Goal: Task Accomplishment & Management: Use online tool/utility

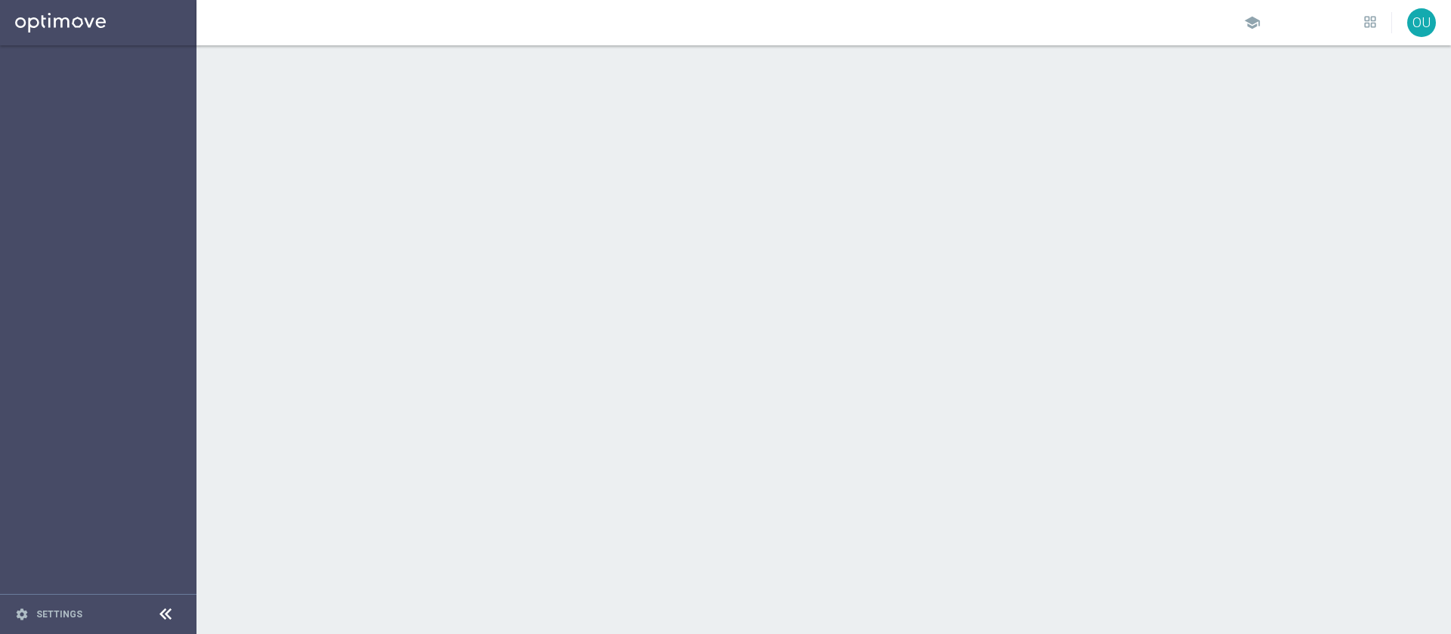
click at [707, 392] on div at bounding box center [823, 339] width 1254 height 589
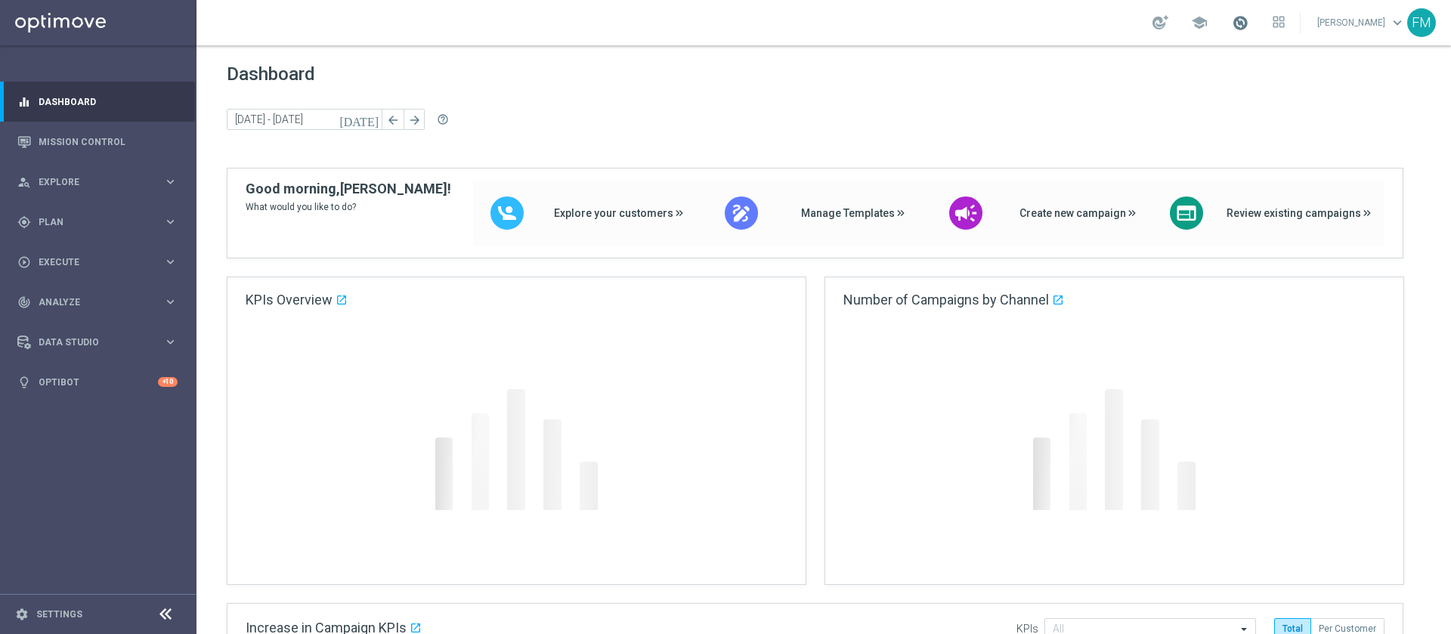
click at [1232, 24] on span at bounding box center [1240, 22] width 17 height 17
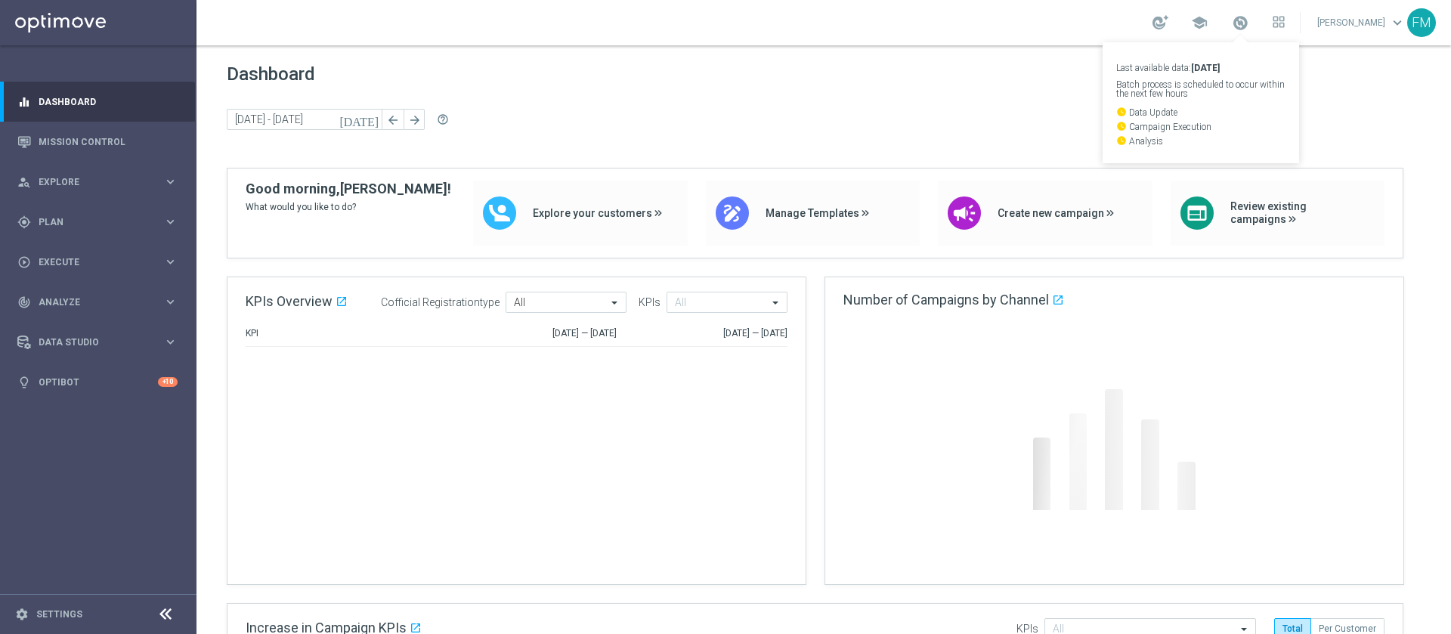
click at [779, 74] on span "Dashboard" at bounding box center [824, 73] width 1194 height 21
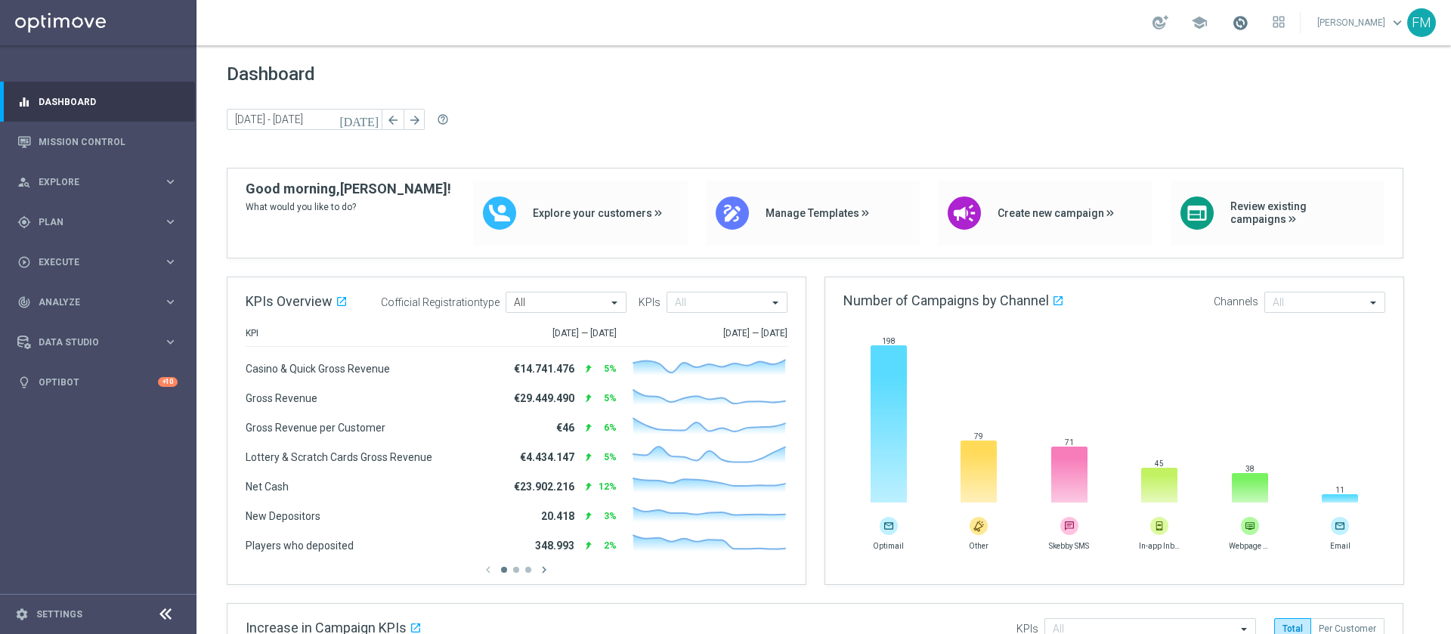
click at [1232, 26] on span at bounding box center [1240, 22] width 17 height 17
click at [666, 81] on span "Dashboard" at bounding box center [824, 73] width 1194 height 21
click at [160, 215] on div "gps_fixed Plan" at bounding box center [90, 222] width 146 height 14
click at [153, 305] on accordion "Templates keyboard_arrow_right Optimail OptiMobile In-App OptiMobile Push Optip…" at bounding box center [117, 298] width 156 height 23
click at [144, 296] on span "Templates" at bounding box center [94, 298] width 108 height 9
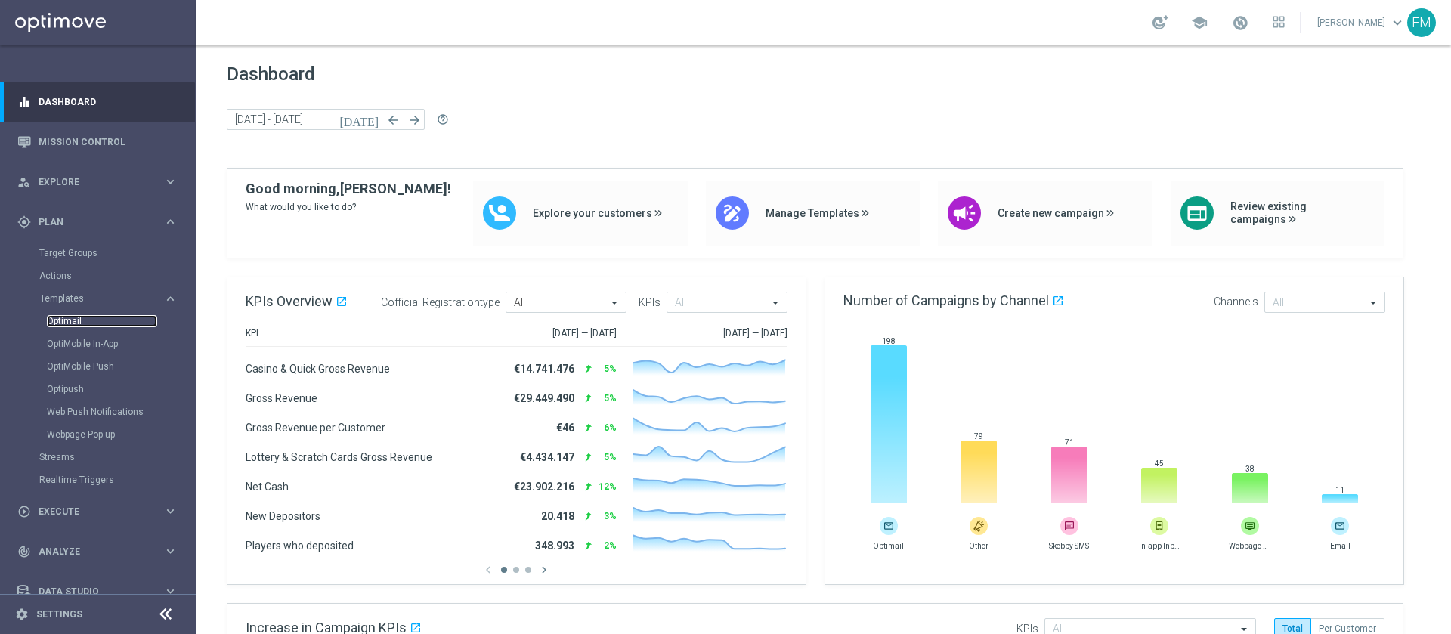
click at [76, 317] on link "Optimail" at bounding box center [102, 321] width 110 height 12
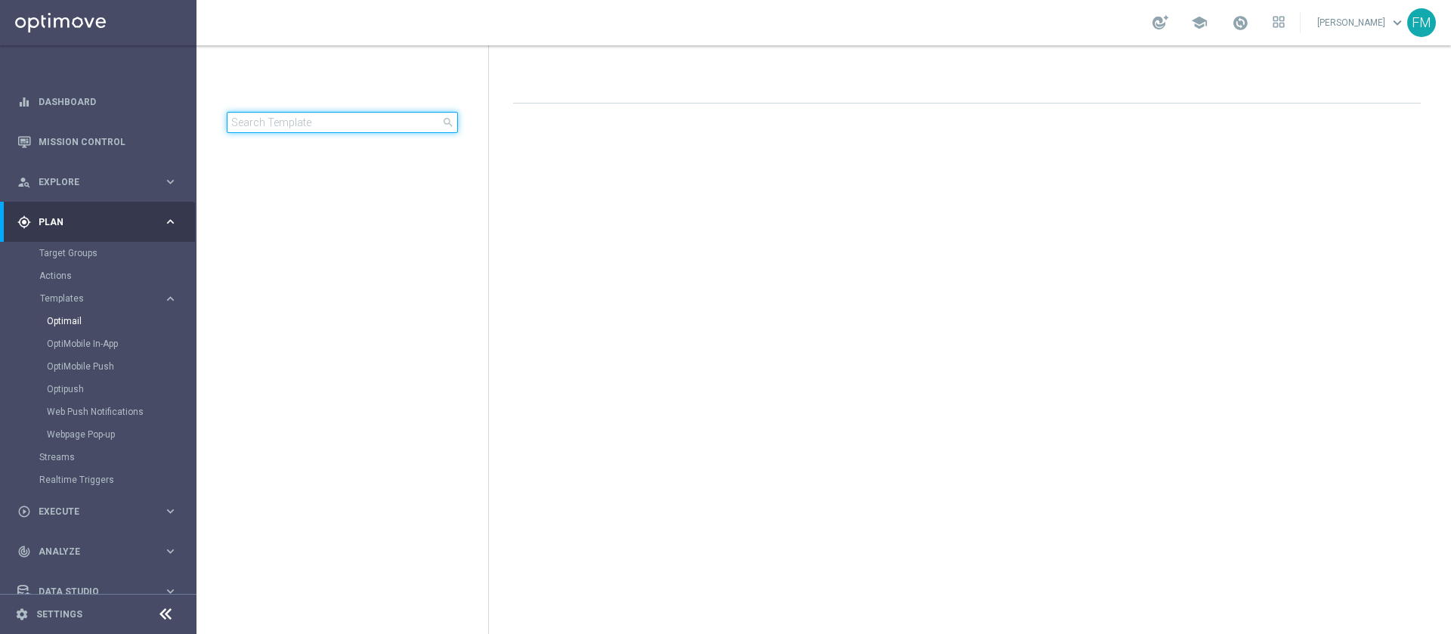
click at [372, 113] on input at bounding box center [342, 122] width 231 height 21
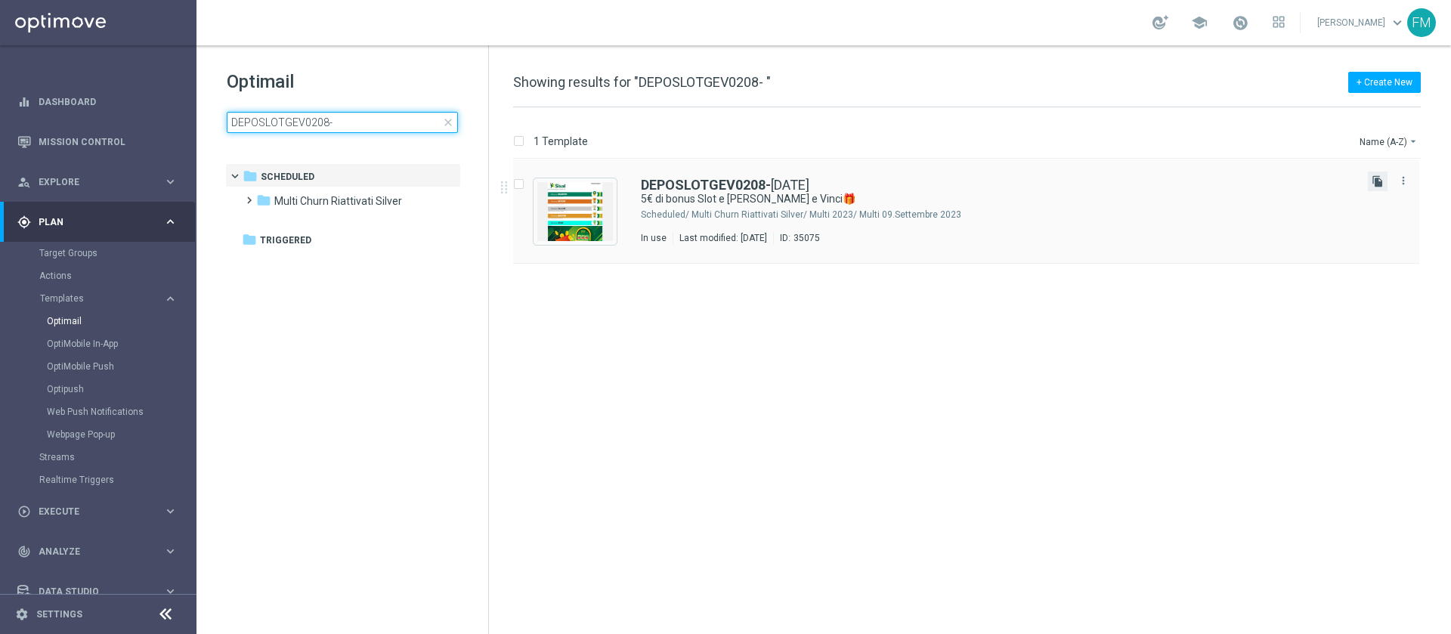
type input "DEPOSLOTGEV0208-"
click at [1378, 181] on icon "file_copy" at bounding box center [1377, 181] width 12 height 12
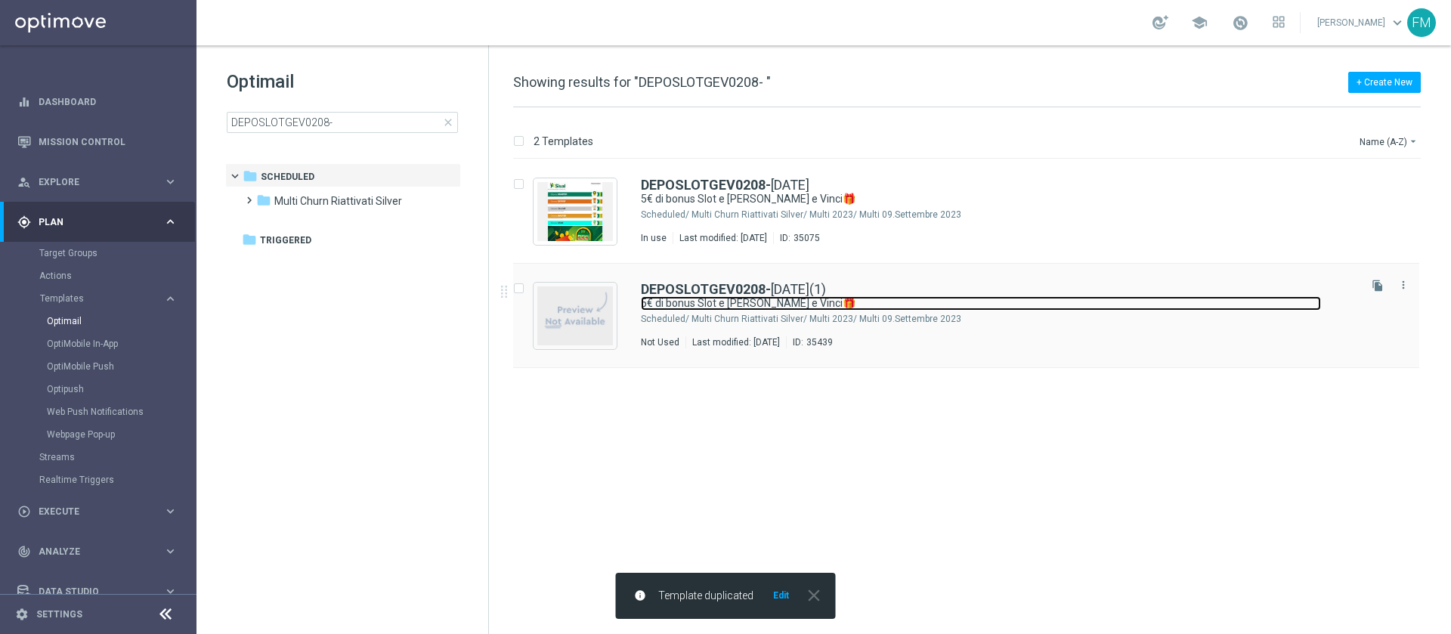
click at [899, 309] on link "5€ di bonus Slot e Gratta e Vinci🎁" at bounding box center [981, 303] width 680 height 14
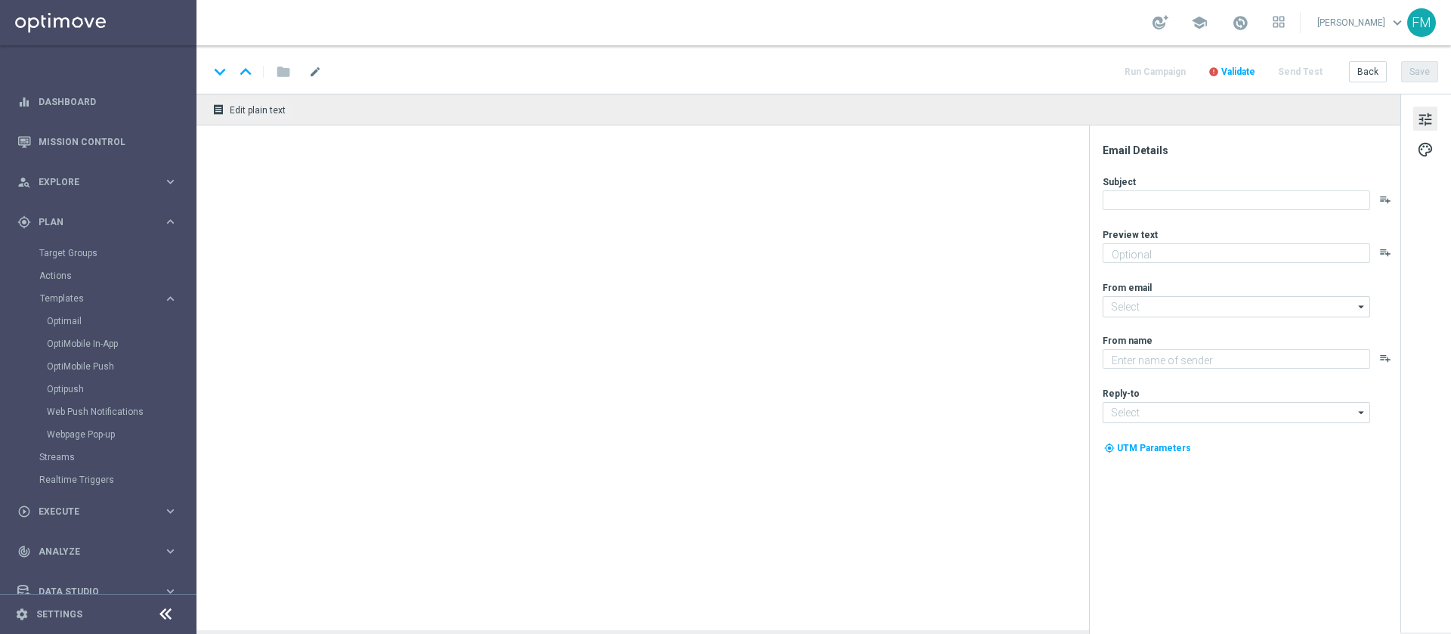
type textarea "Scopri la nuova promozione"
type input "[EMAIL_ADDRESS][DOMAIN_NAME]"
type textarea "Sisal"
type input "[EMAIL_ADDRESS][DOMAIN_NAME]"
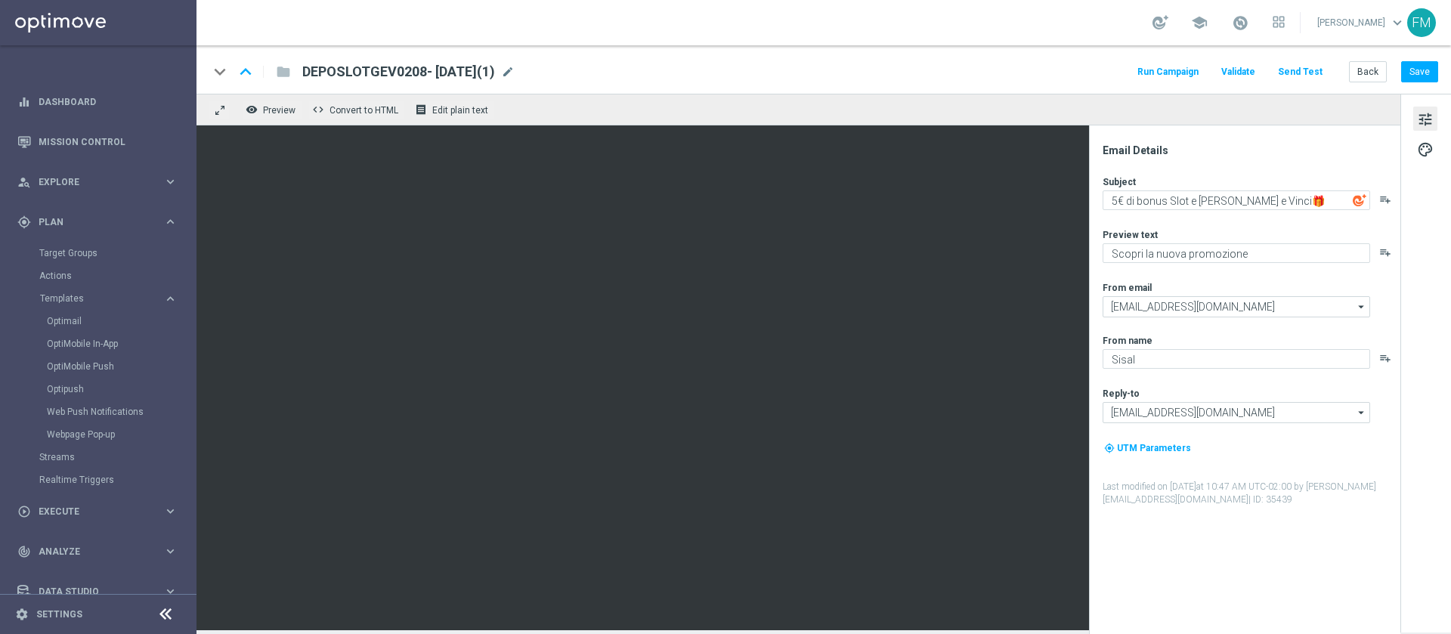
click at [530, 102] on div "remove_red_eye Preview code Convert to HTML receipt Edit plain text" at bounding box center [798, 110] width 1204 height 32
click at [515, 77] on span "mode_edit" at bounding box center [508, 72] width 14 height 14
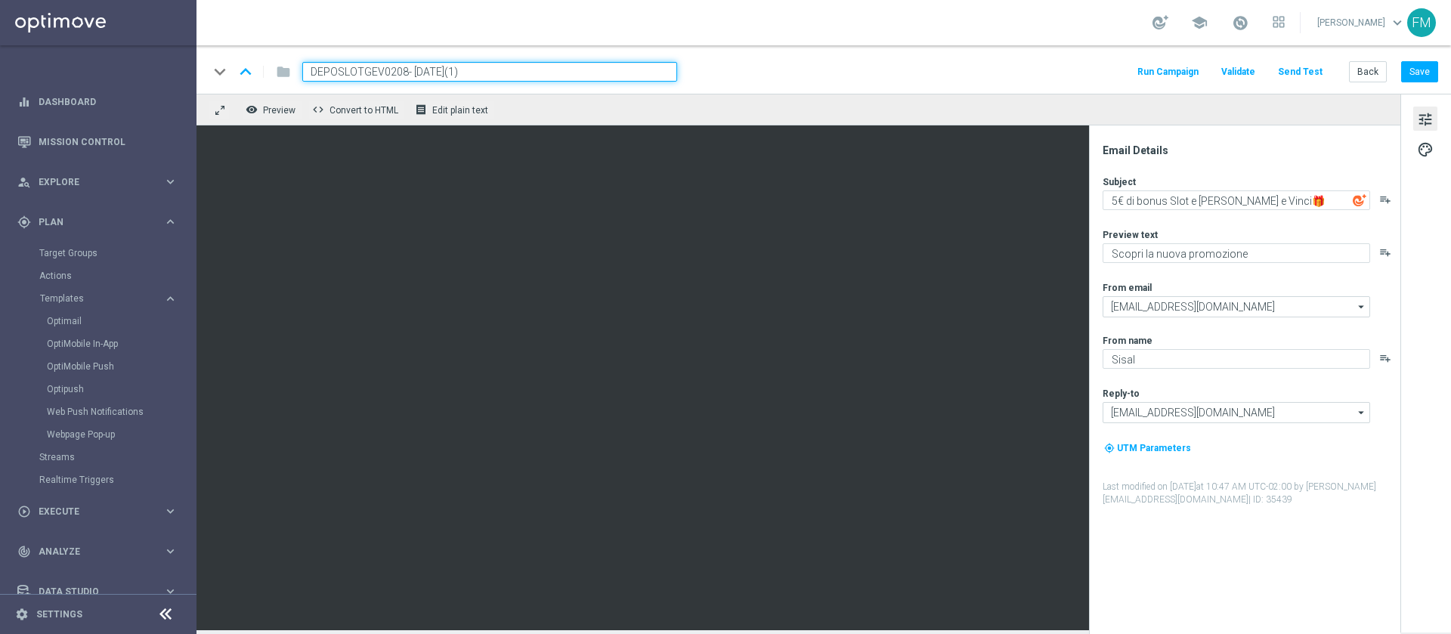
drag, startPoint x: 405, startPoint y: 70, endPoint x: 277, endPoint y: 59, distance: 128.1
click at [277, 62] on div "keyboard_arrow_down keyboard_arrow_up folder DEPOSLOTGEV0208- 2025-08-02(1)" at bounding box center [443, 72] width 468 height 20
paste input "RICSLOGEVT1608"
click at [522, 63] on input "RICSLOGEVT1608- 2025-08-02(1)" at bounding box center [489, 72] width 375 height 20
type input "RICSLOGEVT1608- 2025-08-16"
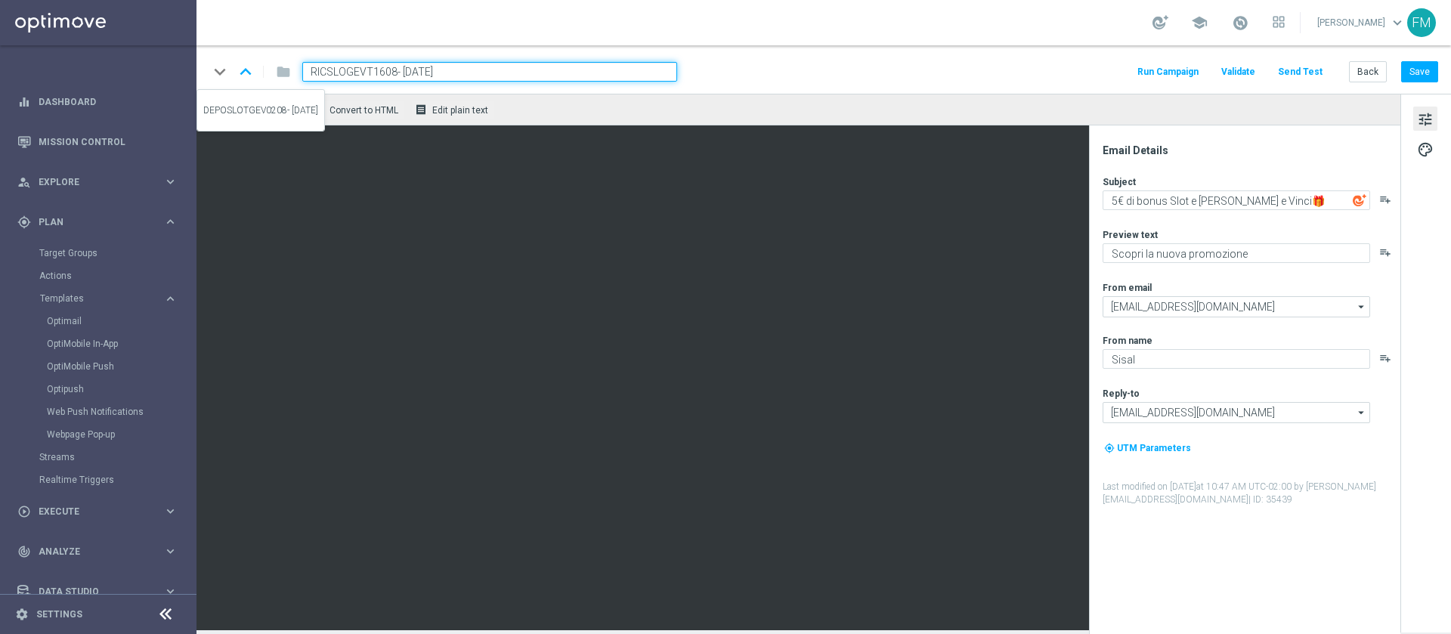
drag, startPoint x: 513, startPoint y: 64, endPoint x: 232, endPoint y: 79, distance: 281.5
click at [232, 79] on div "keyboard_arrow_down keyboard_arrow_up folder RICSLOGEVT1608- 2025-08-16" at bounding box center [443, 72] width 468 height 20
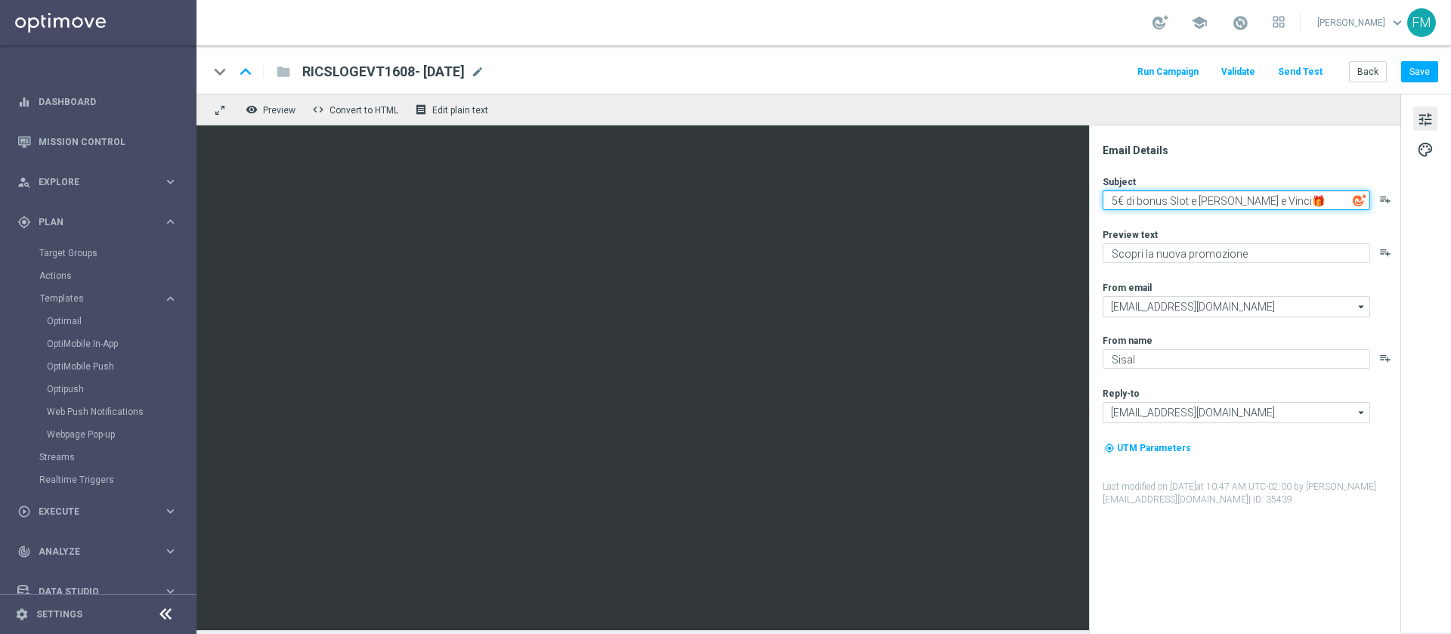
click at [1117, 196] on textarea "5€ di bonus Slot e Gratta e Vinci🎁" at bounding box center [1235, 200] width 267 height 20
type textarea "10€ di bonus Slot e Gratta e Vinci🎁"
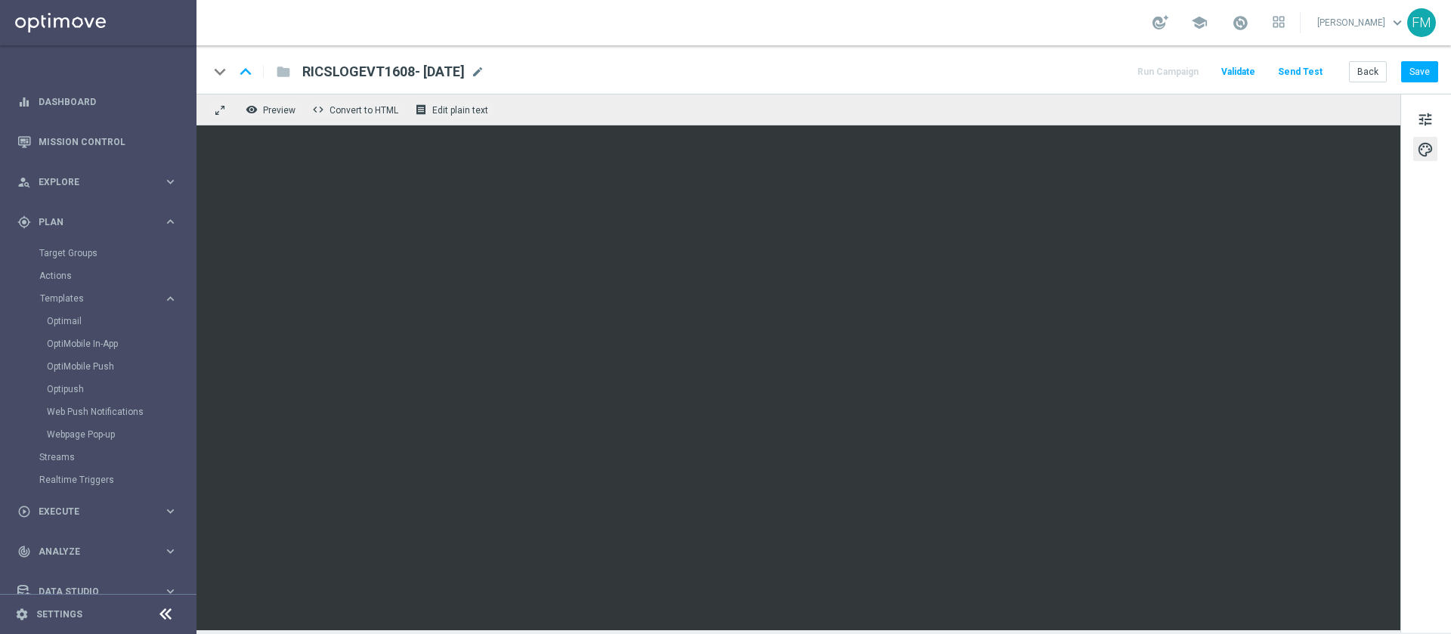
click at [1230, 18] on link at bounding box center [1240, 23] width 20 height 24
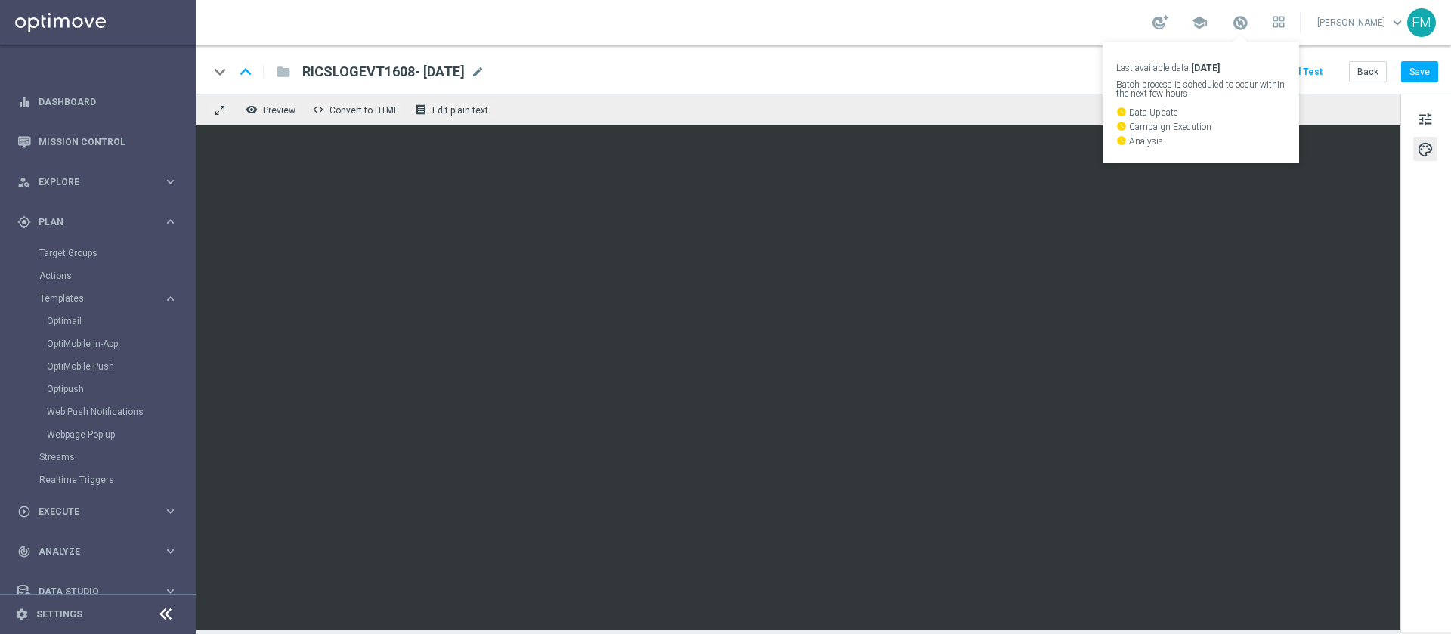
click at [937, 60] on div "keyboard_arrow_down keyboard_arrow_up folder RICSLOGEVT1608- 2025-08-16 RICSLOG…" at bounding box center [823, 69] width 1254 height 48
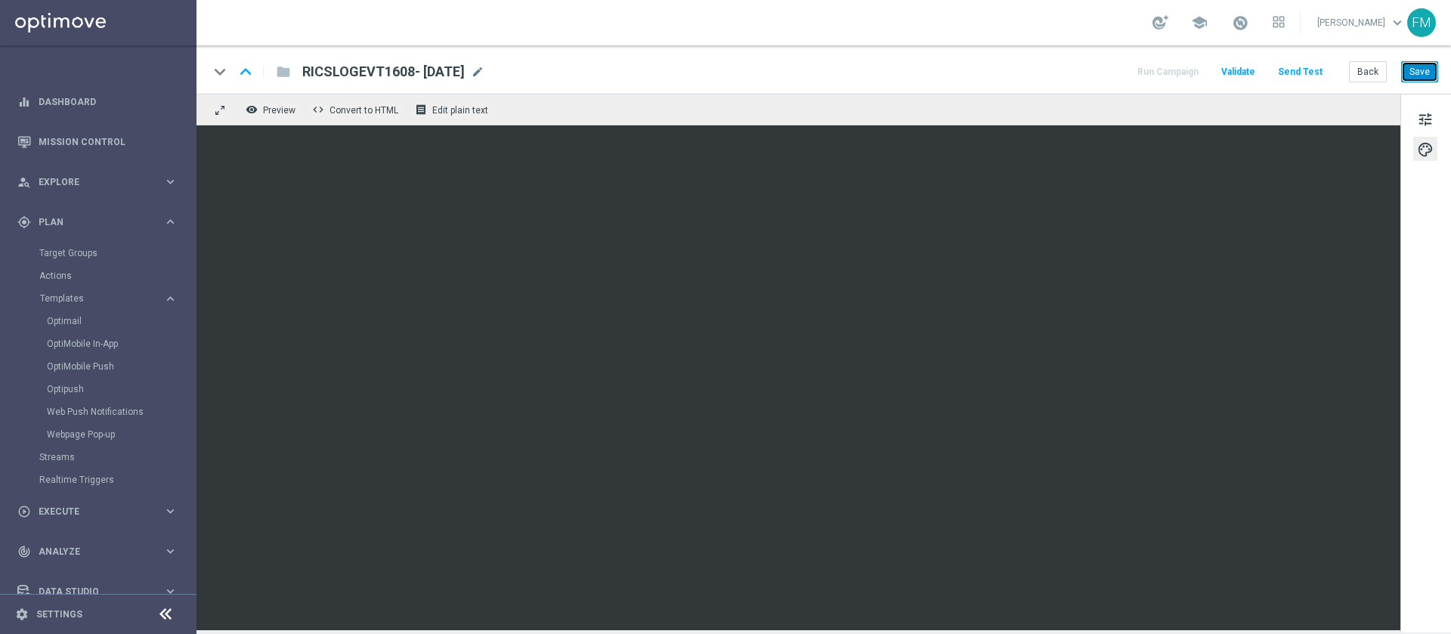
click at [1424, 76] on button "Save" at bounding box center [1419, 71] width 37 height 21
click at [1232, 25] on span at bounding box center [1240, 22] width 17 height 17
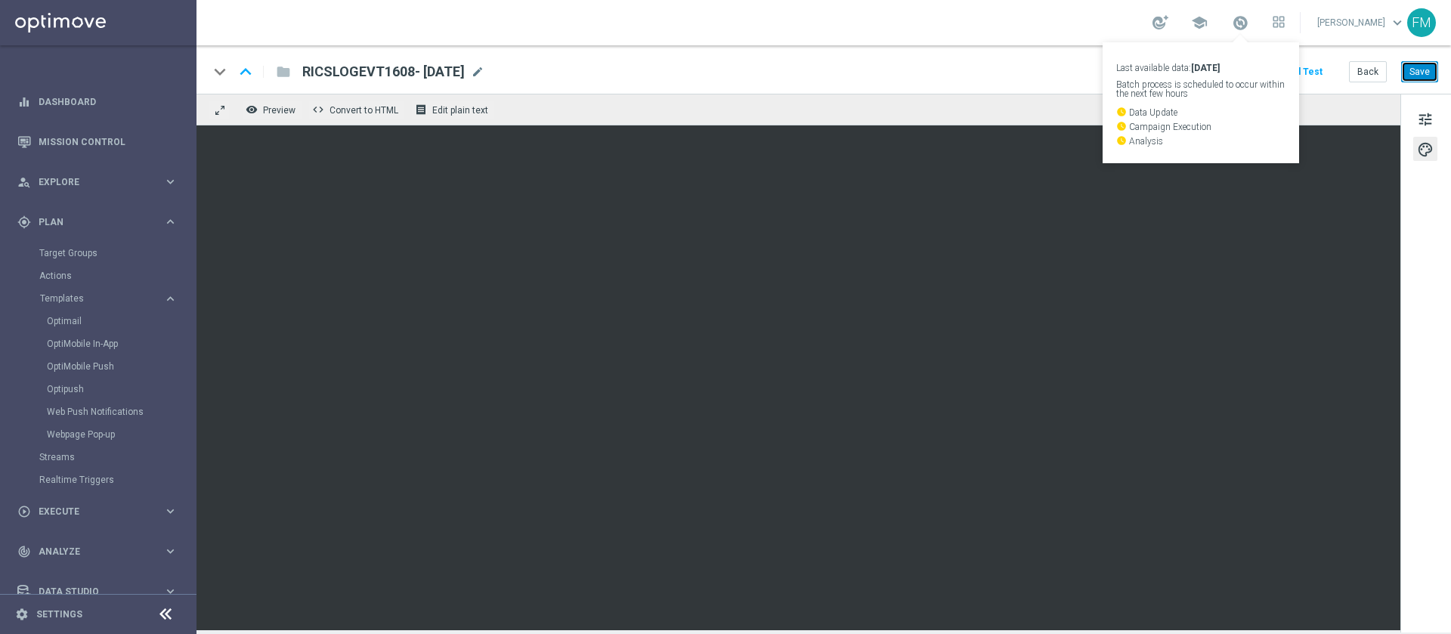
click at [1425, 71] on button "Save" at bounding box center [1419, 71] width 37 height 21
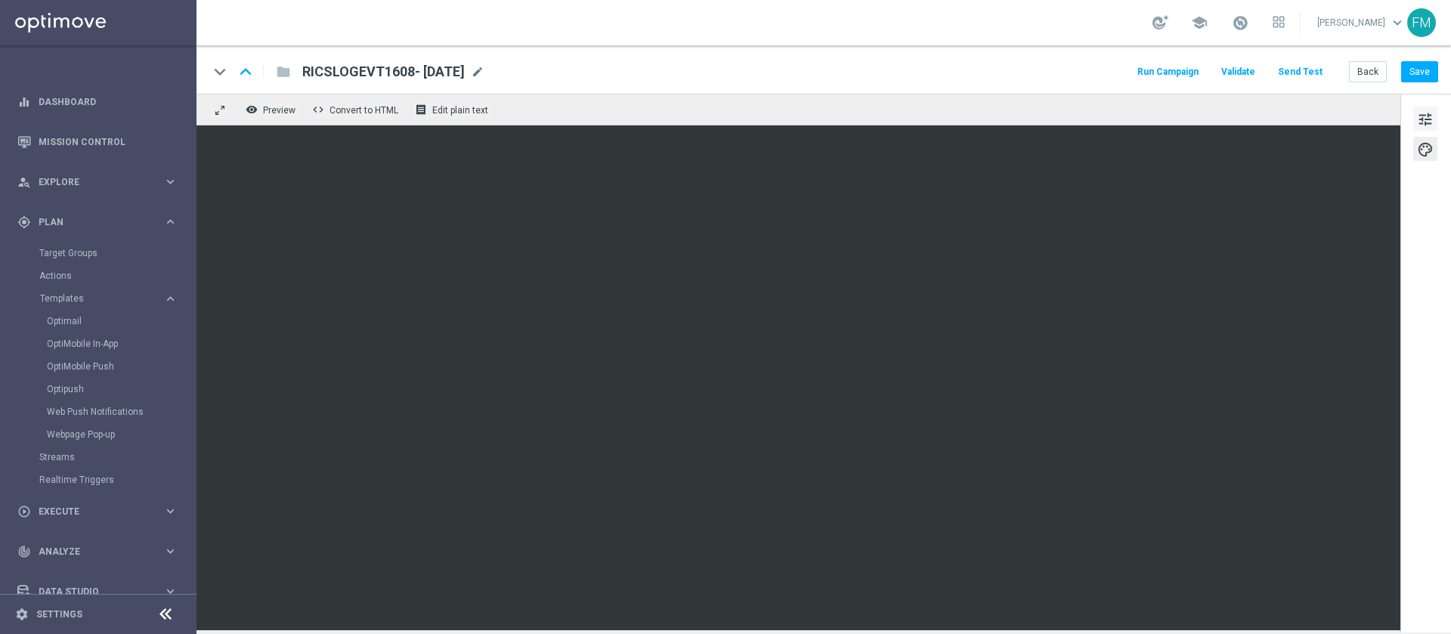
click at [1421, 121] on span "tune" at bounding box center [1425, 120] width 17 height 20
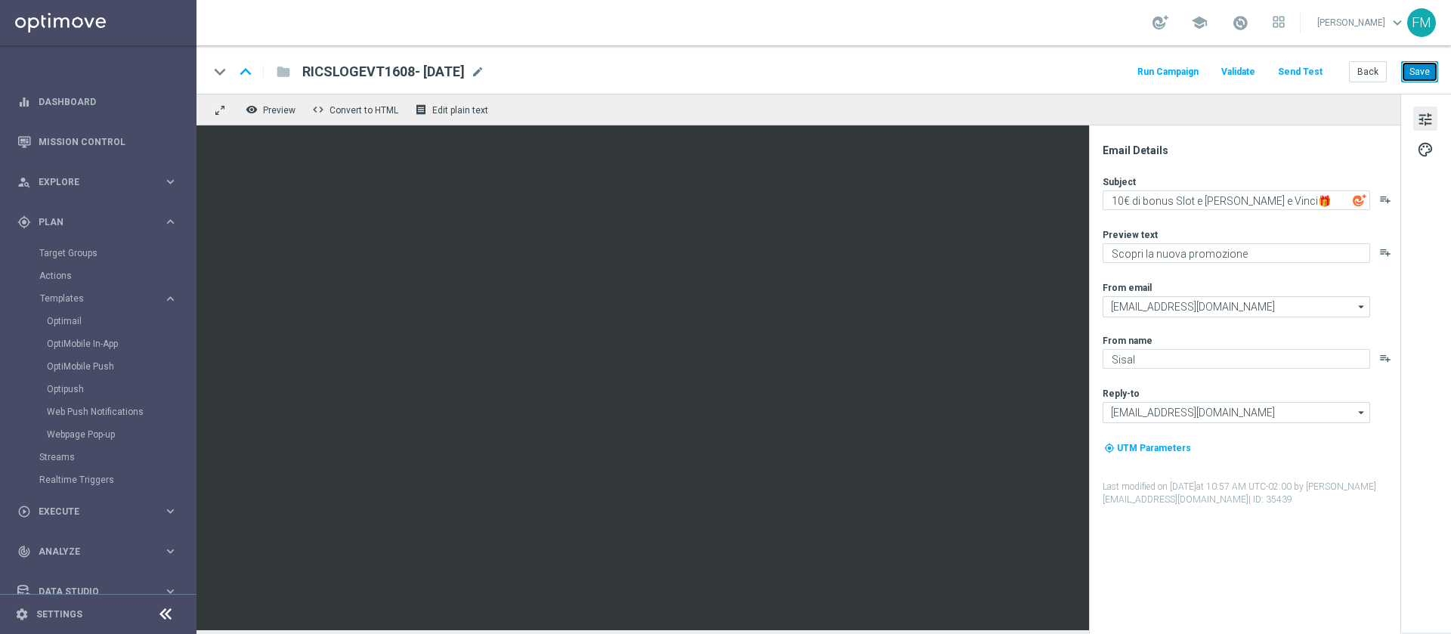
click at [1418, 76] on button "Save" at bounding box center [1419, 71] width 37 height 21
click at [1230, 33] on link at bounding box center [1240, 23] width 20 height 24
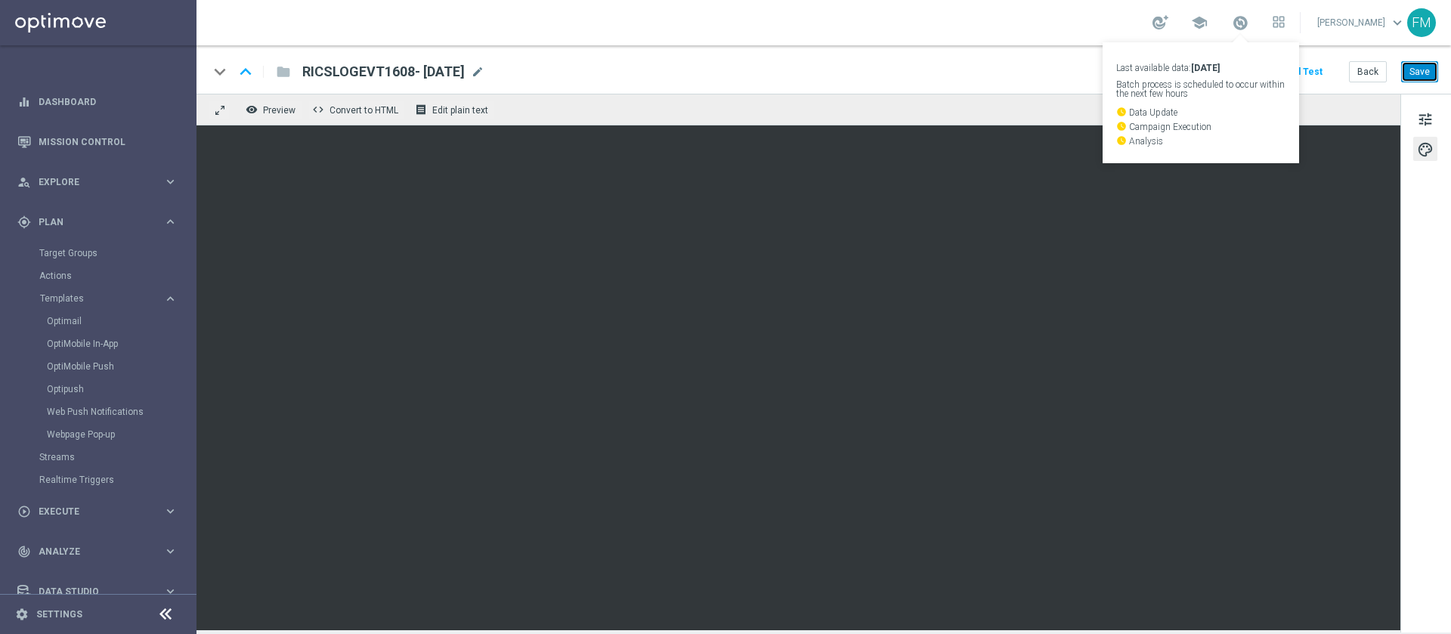
click at [1415, 71] on button "Save" at bounding box center [1419, 71] width 37 height 21
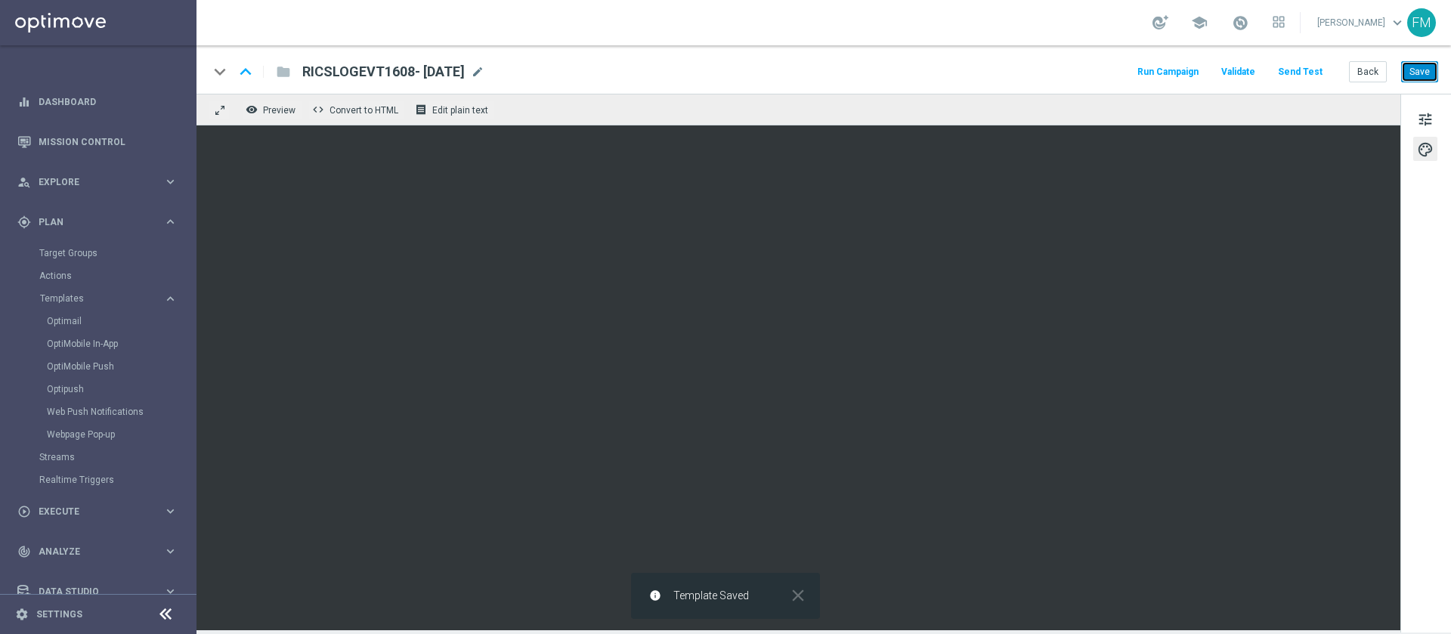
click at [1415, 71] on button "Save" at bounding box center [1419, 71] width 37 height 21
click at [1407, 66] on button "Save" at bounding box center [1419, 71] width 37 height 21
click at [908, 89] on div "keyboard_arrow_down keyboard_arrow_up folder RICSLOGEVT1608- 2025-08-16 RICSLOG…" at bounding box center [823, 69] width 1254 height 48
click at [1433, 66] on button "Save" at bounding box center [1419, 71] width 37 height 21
click at [1432, 61] on button "Save" at bounding box center [1419, 71] width 37 height 21
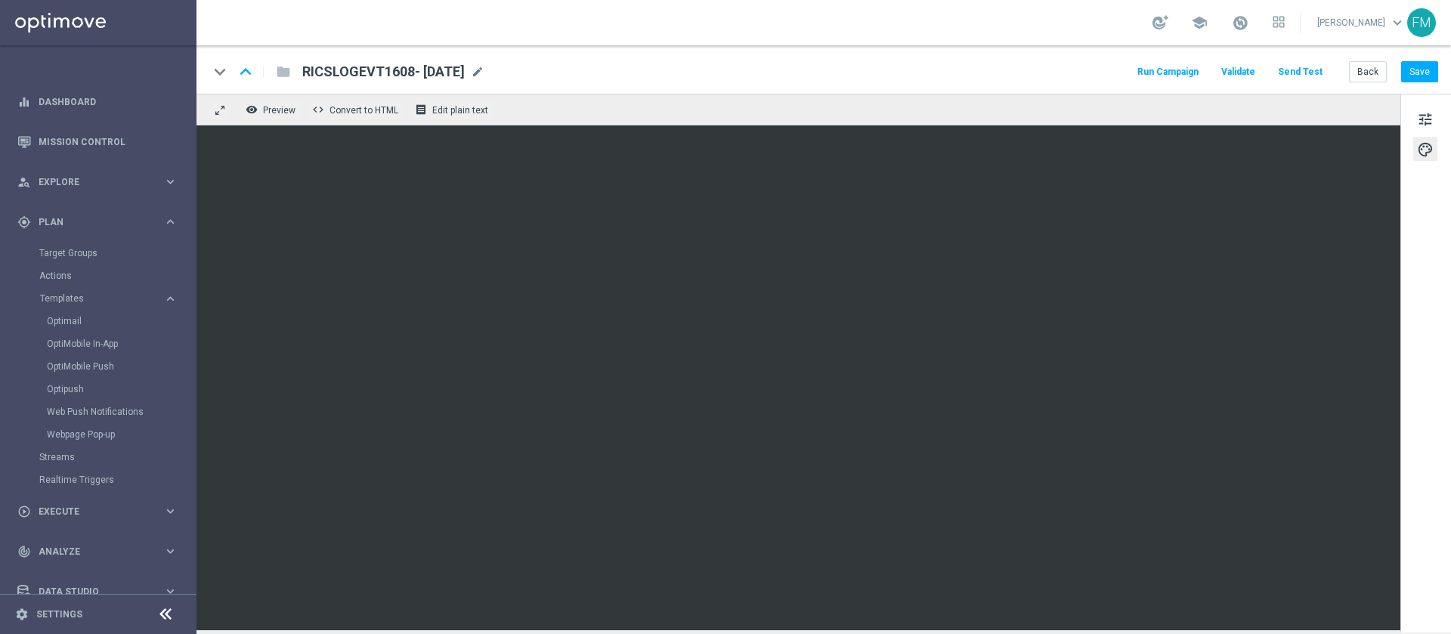
click at [1419, 82] on div "keyboard_arrow_down keyboard_arrow_up folder RICSLOGEVT1608- 2025-08-16 RICSLOG…" at bounding box center [823, 69] width 1254 height 48
click at [1420, 70] on button "Save" at bounding box center [1419, 71] width 37 height 21
click at [1359, 75] on button "Back" at bounding box center [1368, 71] width 38 height 21
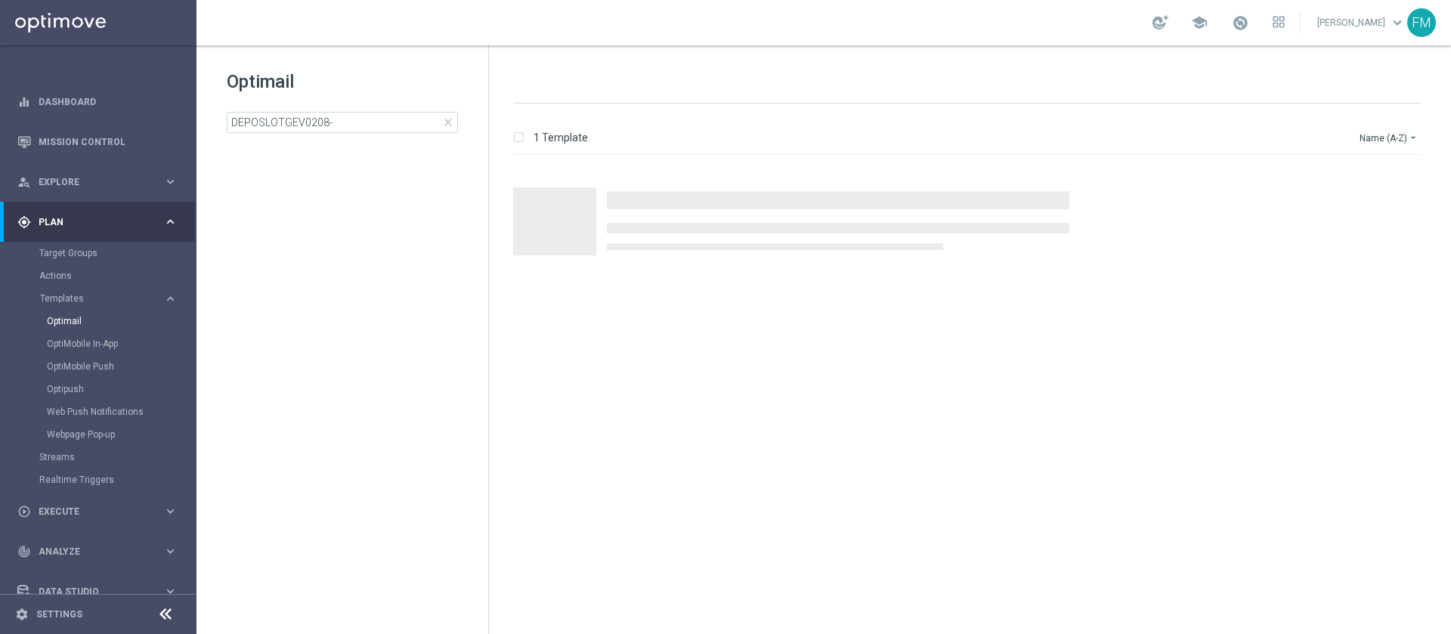
click at [450, 125] on span "close" at bounding box center [448, 122] width 12 height 12
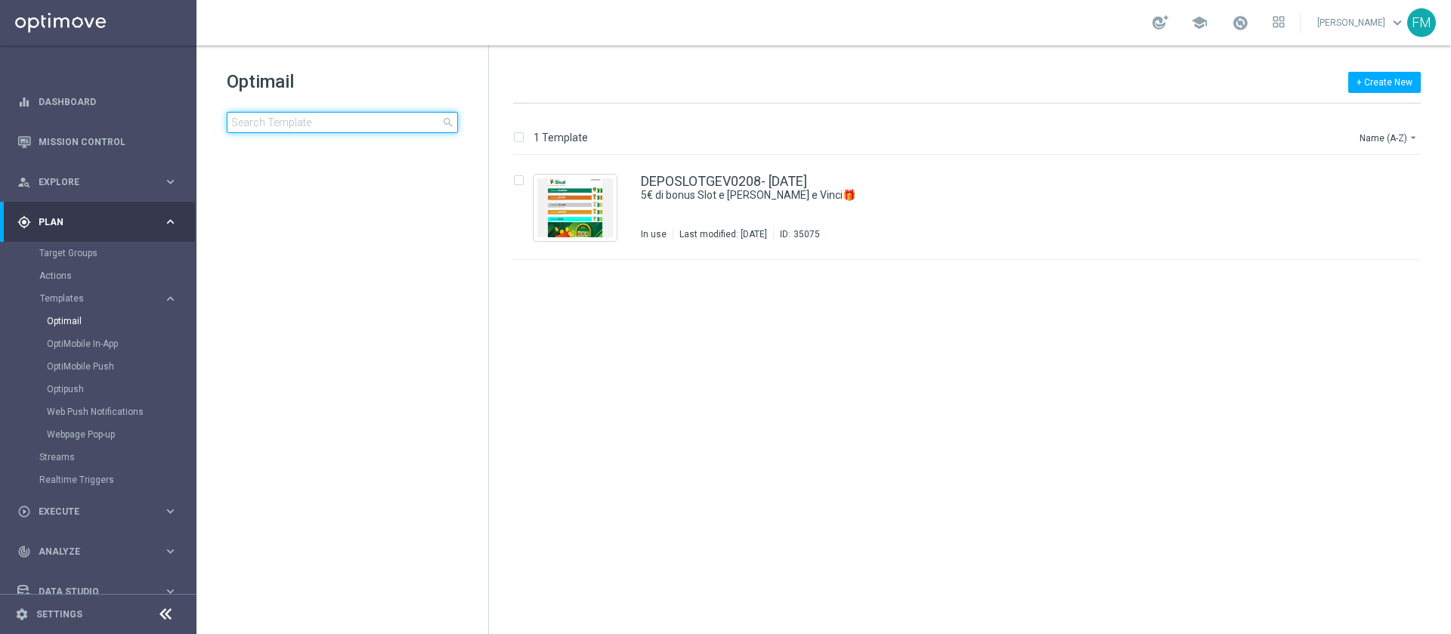
click at [367, 121] on input at bounding box center [342, 122] width 231 height 21
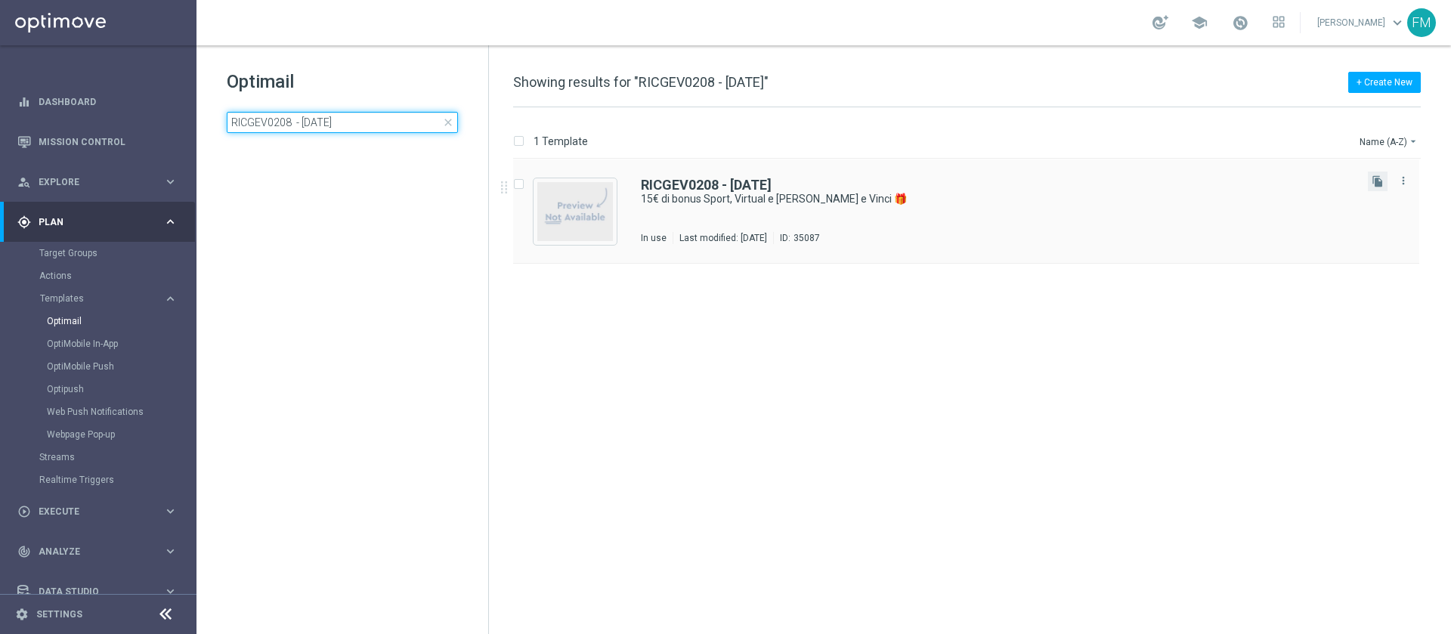
type input "RICGEV0208 - 2025-08-02"
click at [1374, 190] on button "file_copy" at bounding box center [1378, 182] width 20 height 20
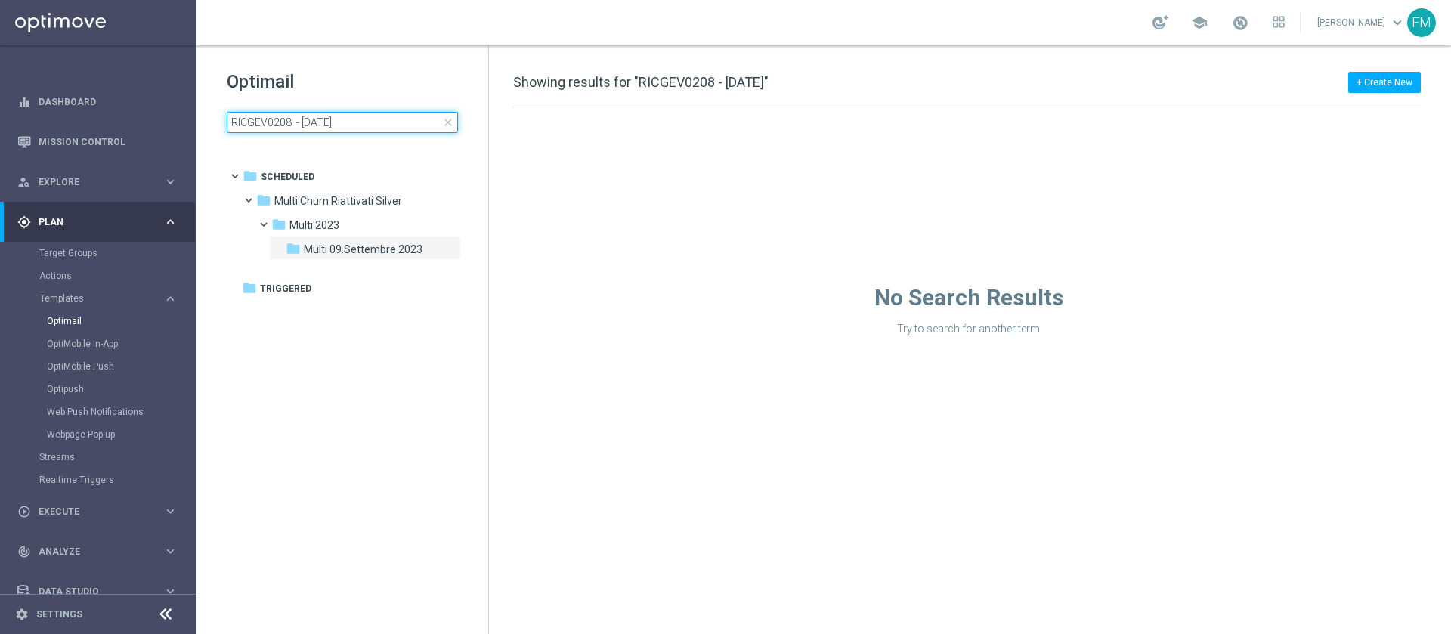
click at [387, 123] on input "RICGEV0208 - 2025-08-02" at bounding box center [342, 122] width 231 height 21
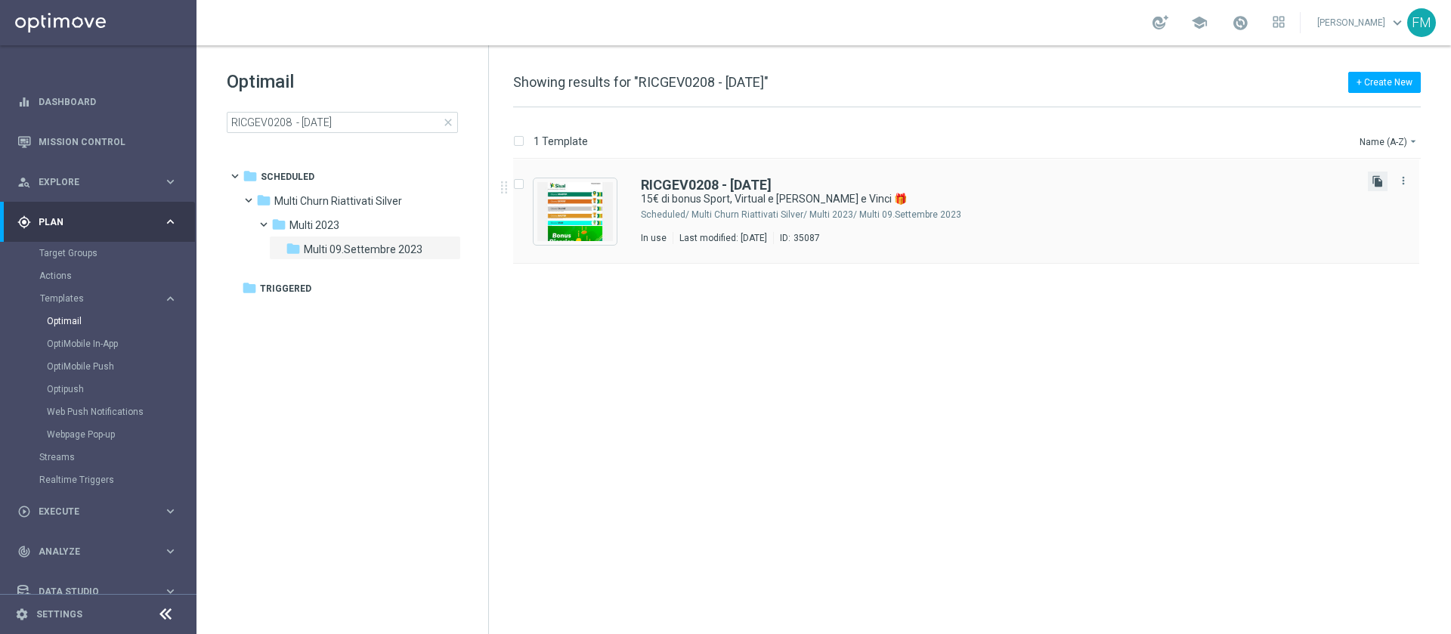
click at [1376, 178] on icon "file_copy" at bounding box center [1377, 181] width 12 height 12
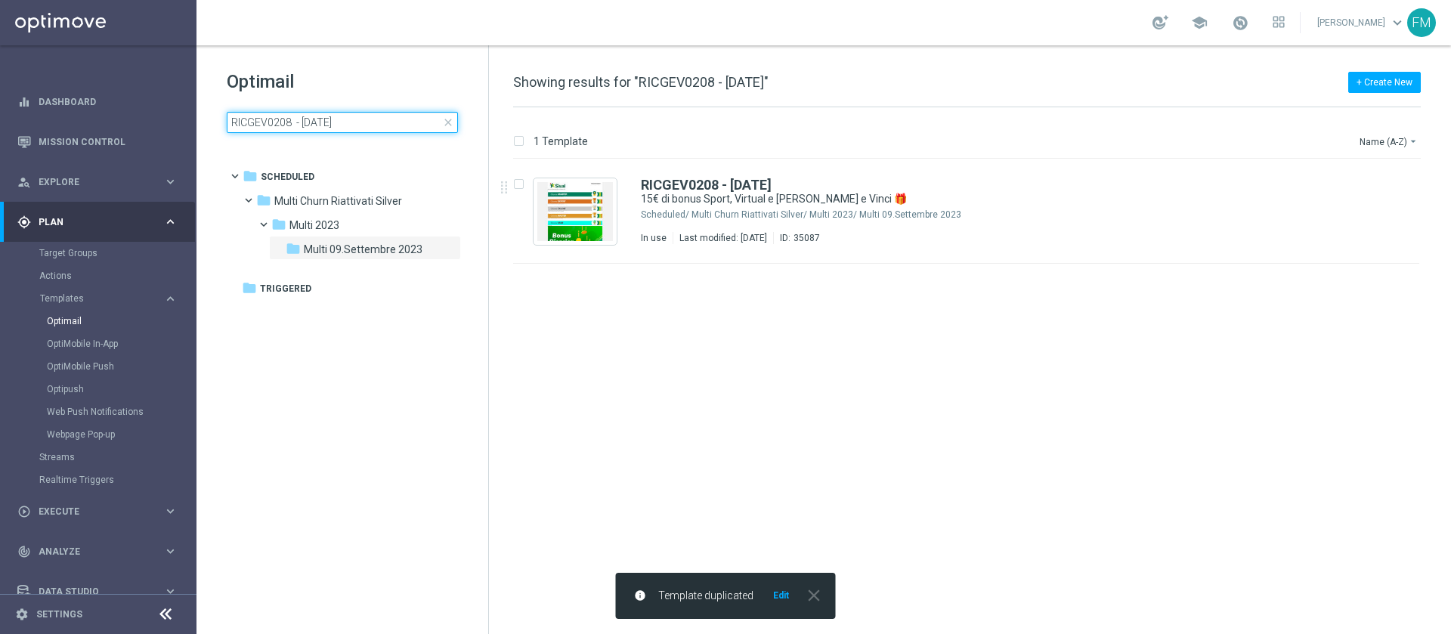
click at [364, 131] on input "RICGEV0208 - 2025-08-02" at bounding box center [342, 122] width 231 height 21
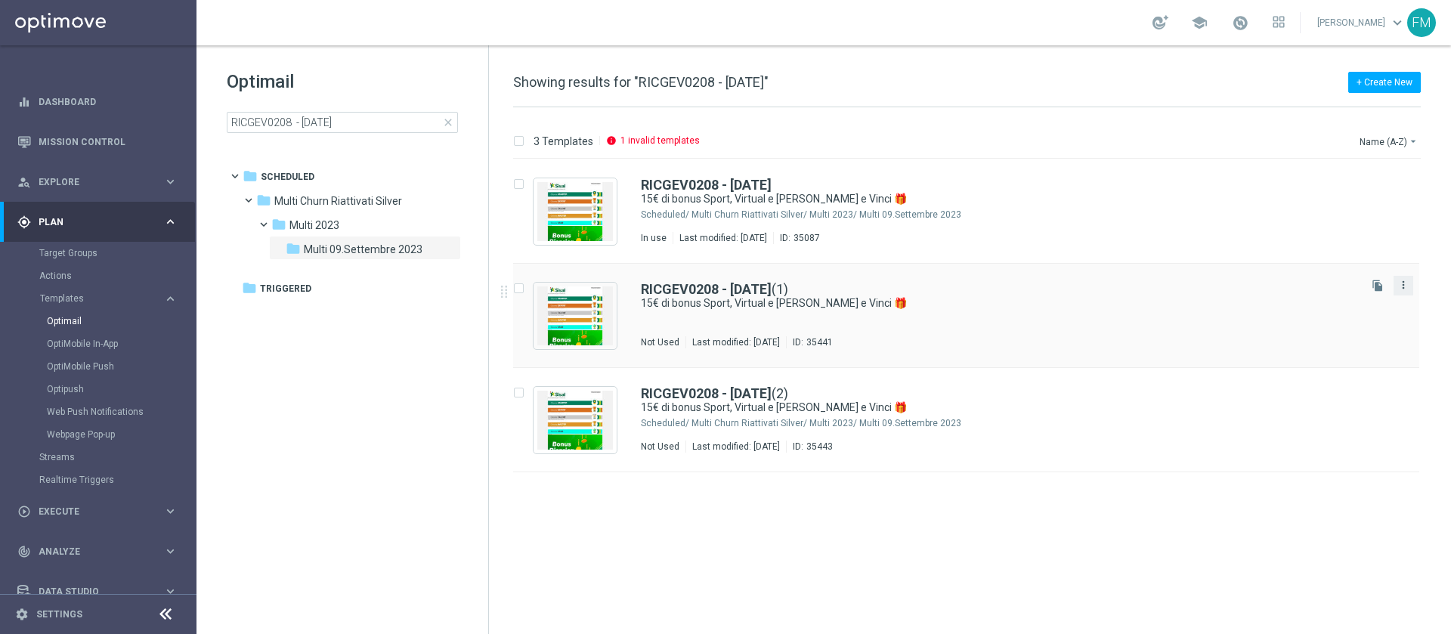
click at [1402, 284] on icon "more_vert" at bounding box center [1403, 285] width 12 height 12
click at [1319, 349] on div "delete_forever Delete" at bounding box center [1335, 343] width 121 height 21
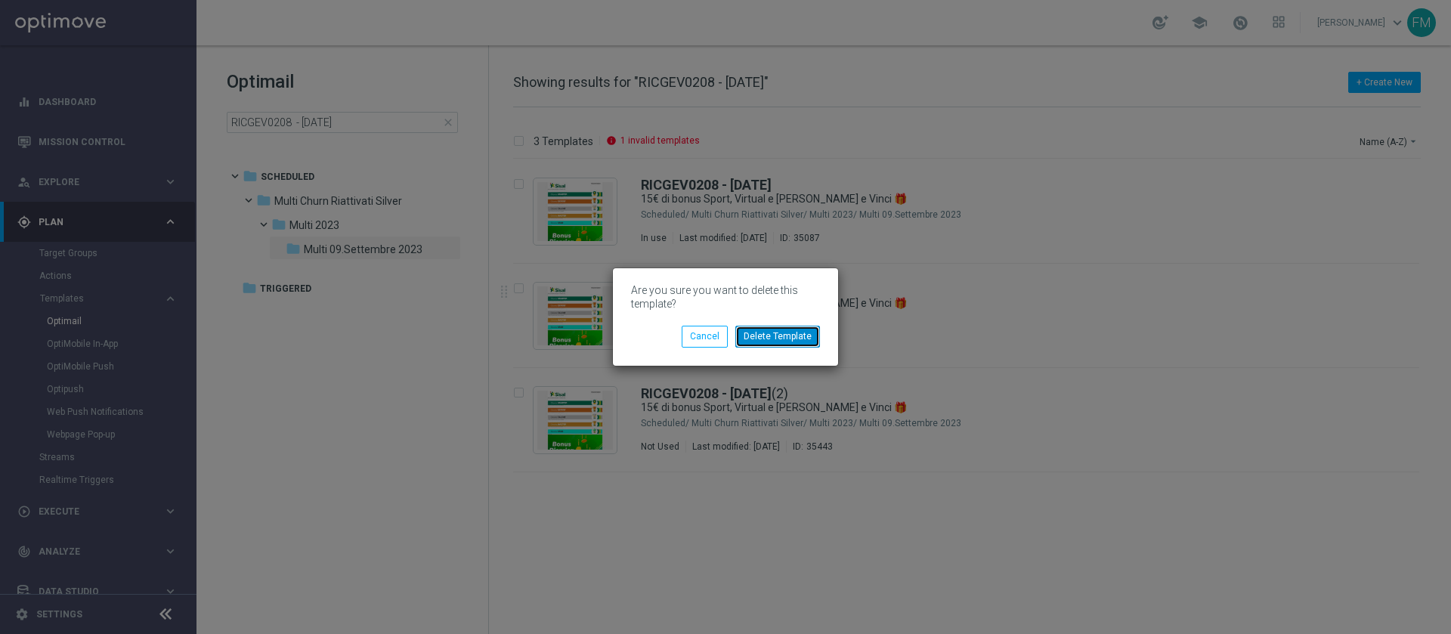
click at [798, 332] on button "Delete Template" at bounding box center [777, 336] width 85 height 21
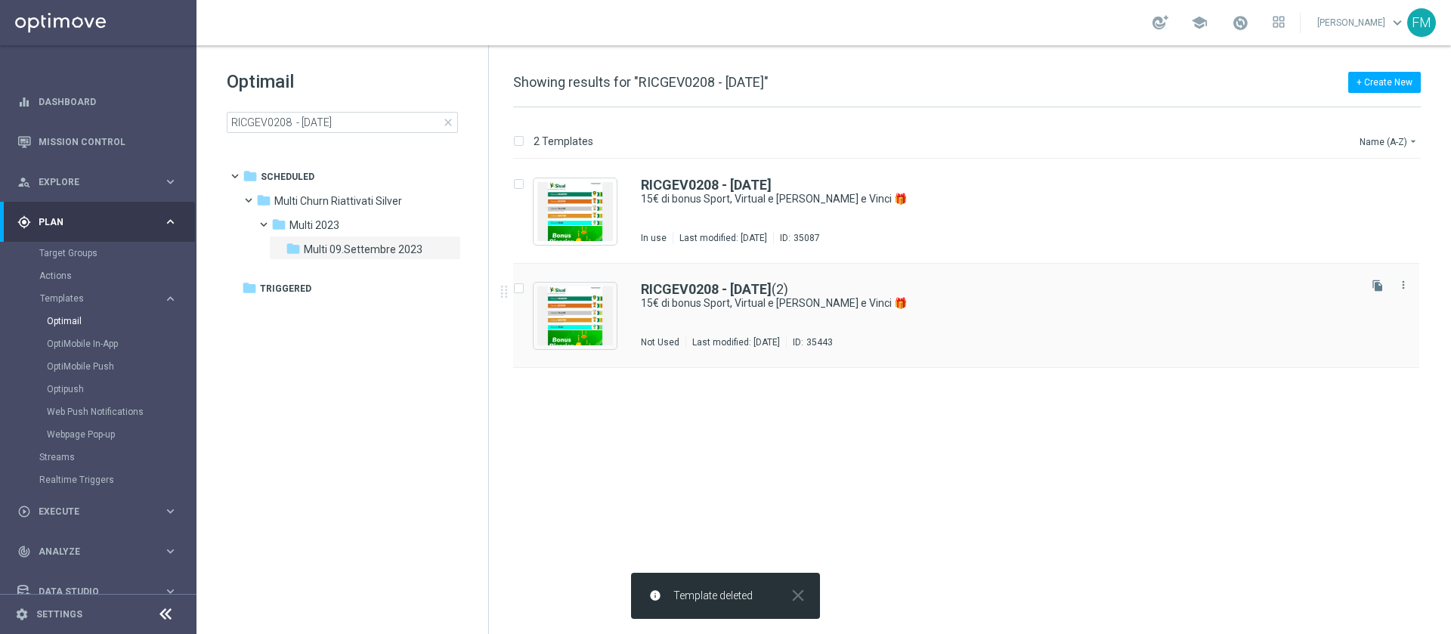
click at [886, 329] on div "RICGEV0208 - 2025-08-02 (2) 15€ di bonus Sport, Virtual e Gratta e Vinci 🎁 Not …" at bounding box center [998, 316] width 715 height 66
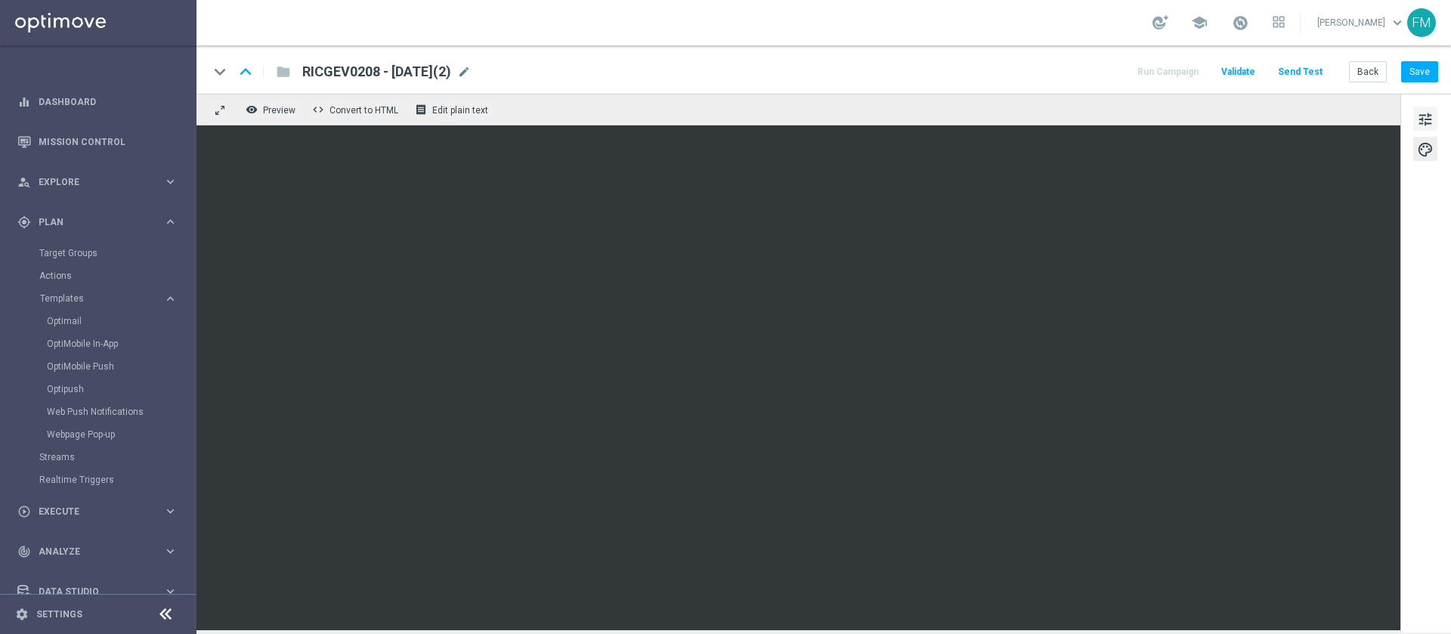
click at [1426, 118] on span "tune" at bounding box center [1425, 120] width 17 height 20
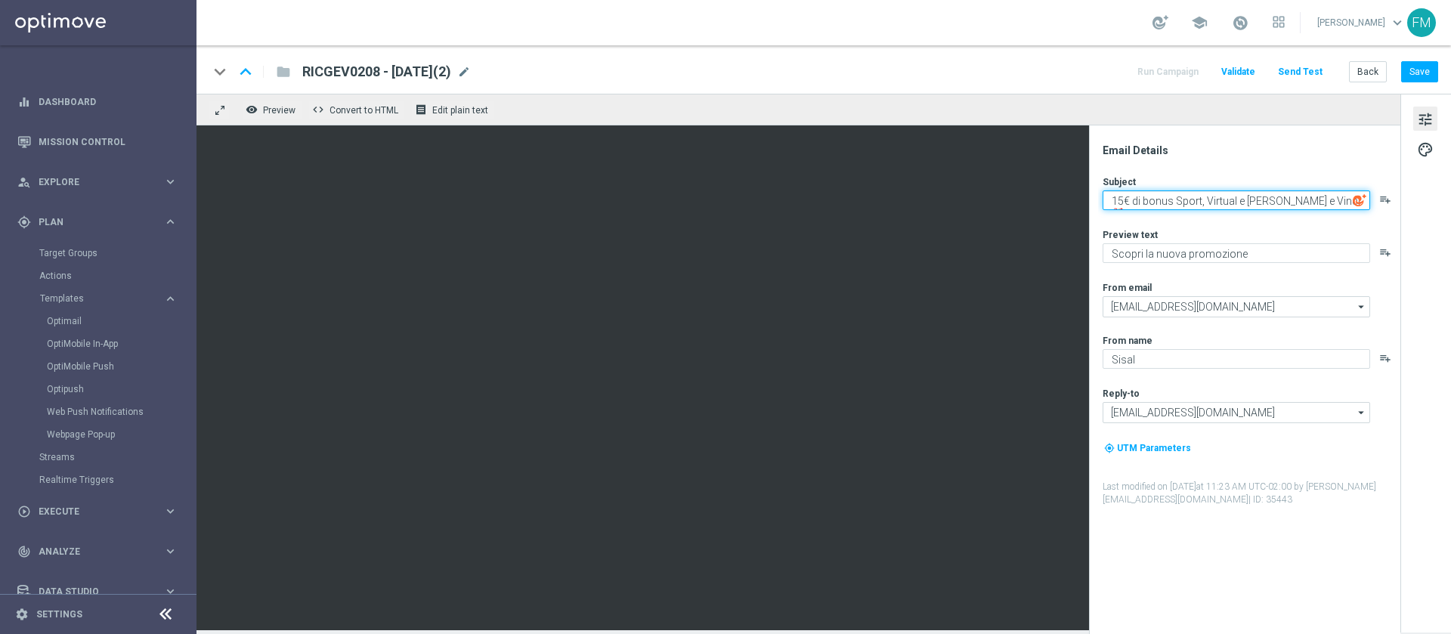
click at [1121, 200] on textarea "15€ di bonus Sport, Virtual e Gratta e Vinci 🎁" at bounding box center [1235, 200] width 267 height 20
type textarea "10€ di bonus Sport, Virtual e Gratta e Vinci 🎁"
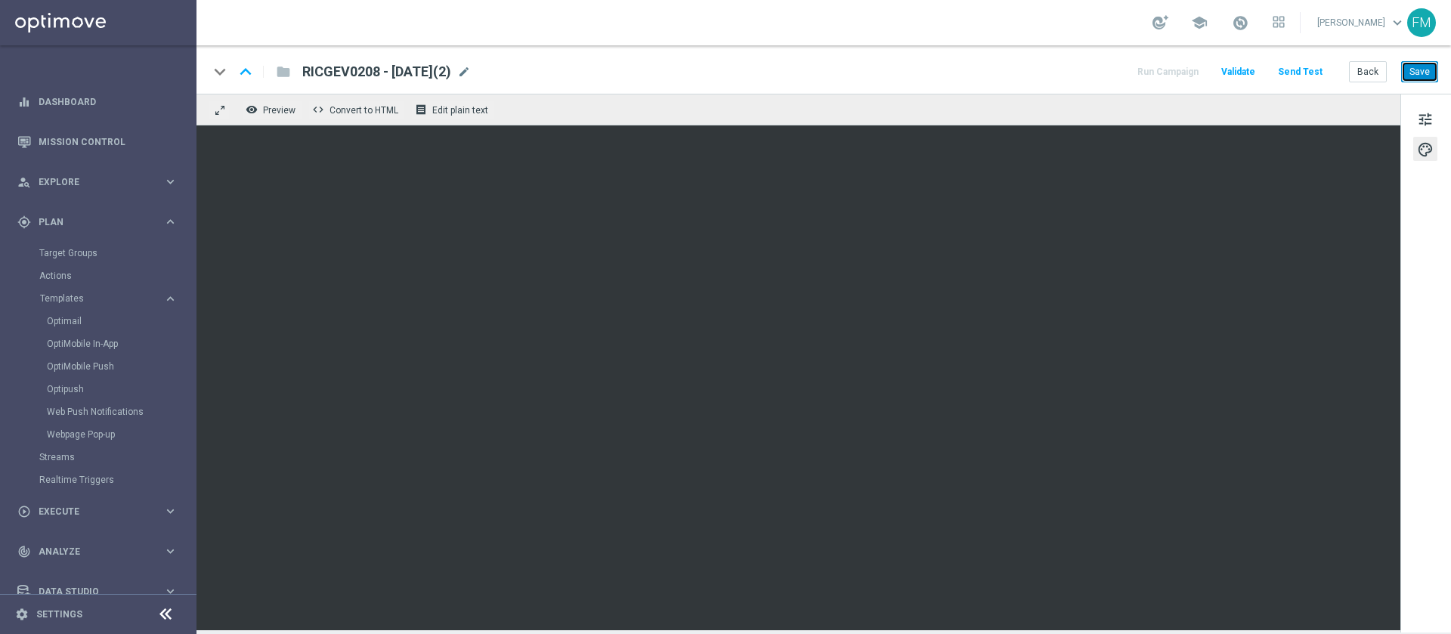
click at [1412, 70] on button "Save" at bounding box center [1419, 71] width 37 height 21
click at [1426, 73] on button "Save" at bounding box center [1419, 71] width 37 height 21
click at [1418, 73] on button "Save" at bounding box center [1419, 71] width 37 height 21
click at [471, 70] on span "mode_edit" at bounding box center [464, 72] width 14 height 14
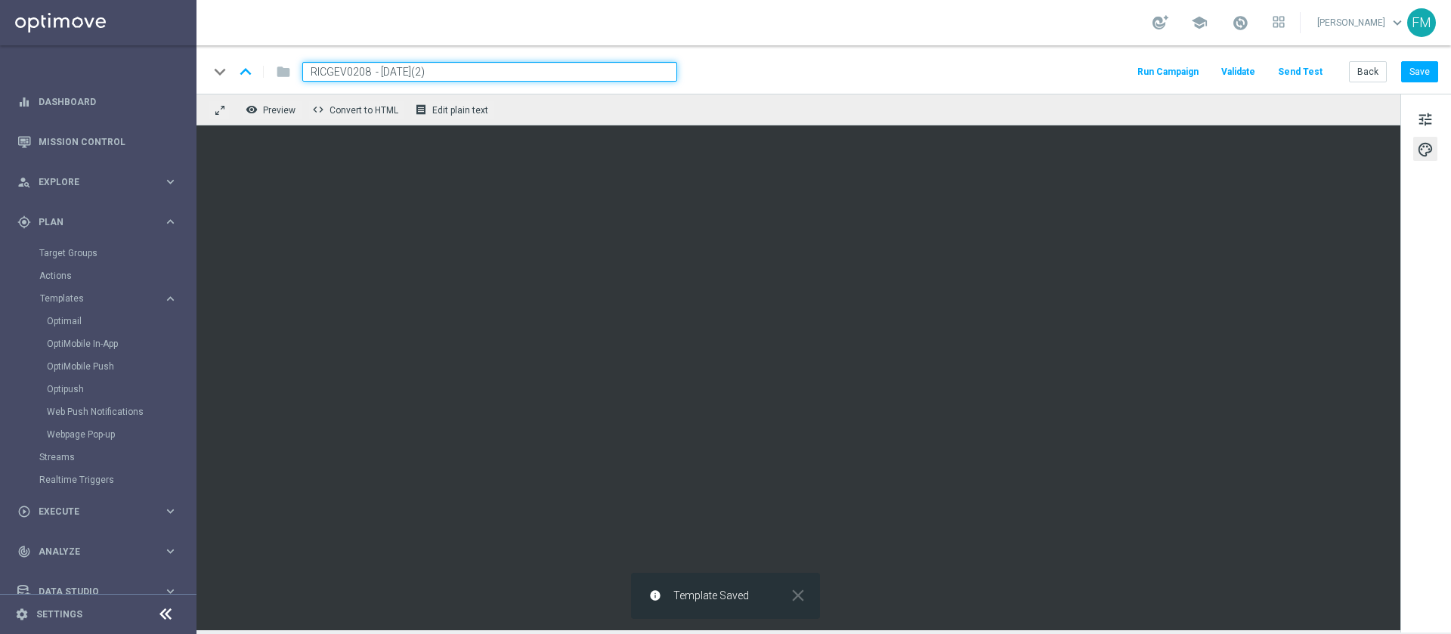
drag, startPoint x: 374, startPoint y: 73, endPoint x: 310, endPoint y: 70, distance: 64.3
click at [310, 70] on input "RICGEV0208 - 2025-08-02(2)" at bounding box center [489, 72] width 375 height 20
paste input "RICGAMES1608"
click at [477, 73] on input "RICGAMES1608 - 2025-08-02(2)" at bounding box center [489, 72] width 375 height 20
drag, startPoint x: 478, startPoint y: 73, endPoint x: 283, endPoint y: 60, distance: 195.4
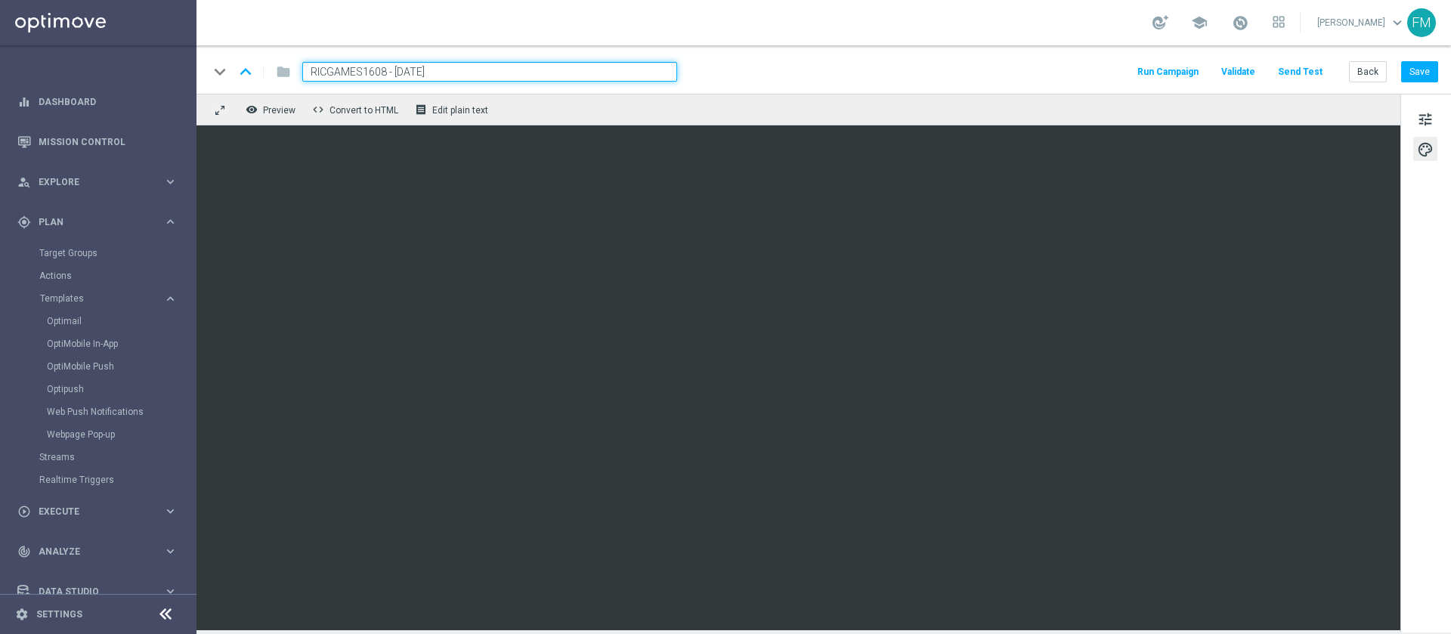
click at [283, 62] on div "keyboard_arrow_down keyboard_arrow_up folder RICGAMES1608 - 2025-08-16" at bounding box center [443, 72] width 468 height 20
type input "RICGAMES1608 - 2025-08-16"
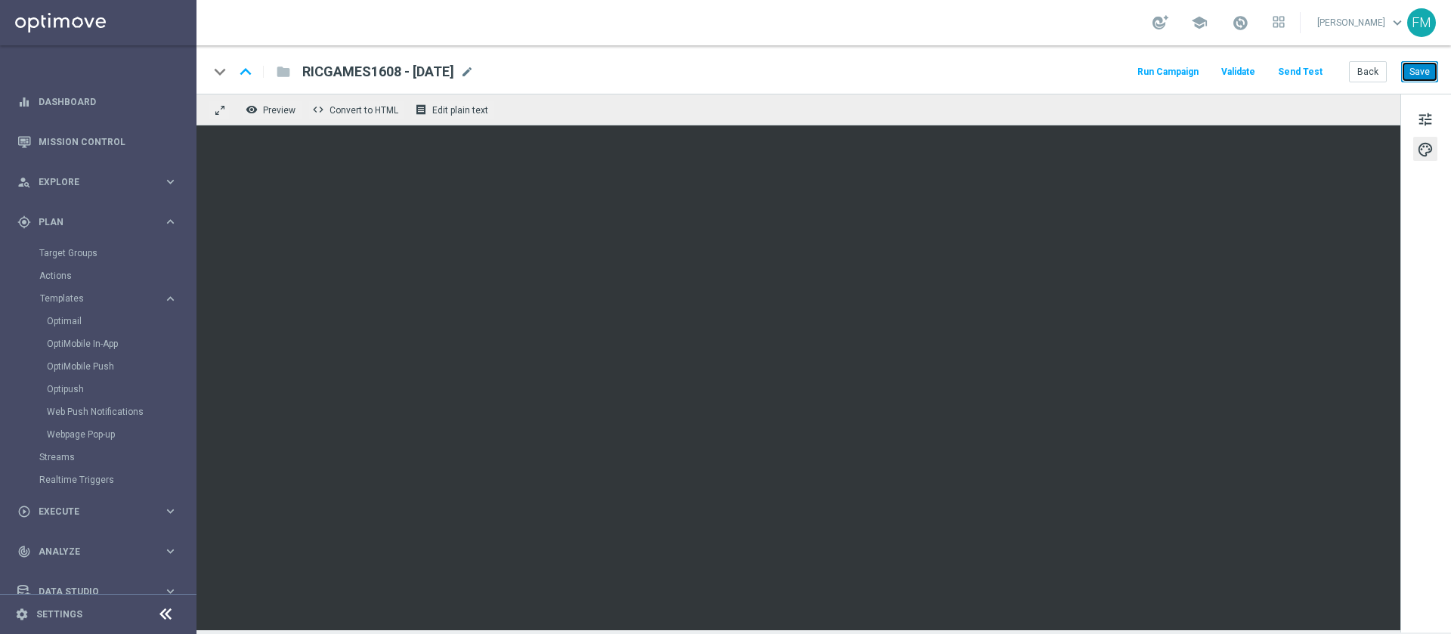
click at [1426, 66] on button "Save" at bounding box center [1419, 71] width 37 height 21
click at [1420, 70] on button "Save" at bounding box center [1419, 71] width 37 height 21
click at [1420, 69] on button "Save" at bounding box center [1419, 71] width 37 height 21
click at [1415, 66] on button "Save" at bounding box center [1419, 71] width 37 height 21
click at [1420, 70] on button "Save" at bounding box center [1419, 71] width 37 height 21
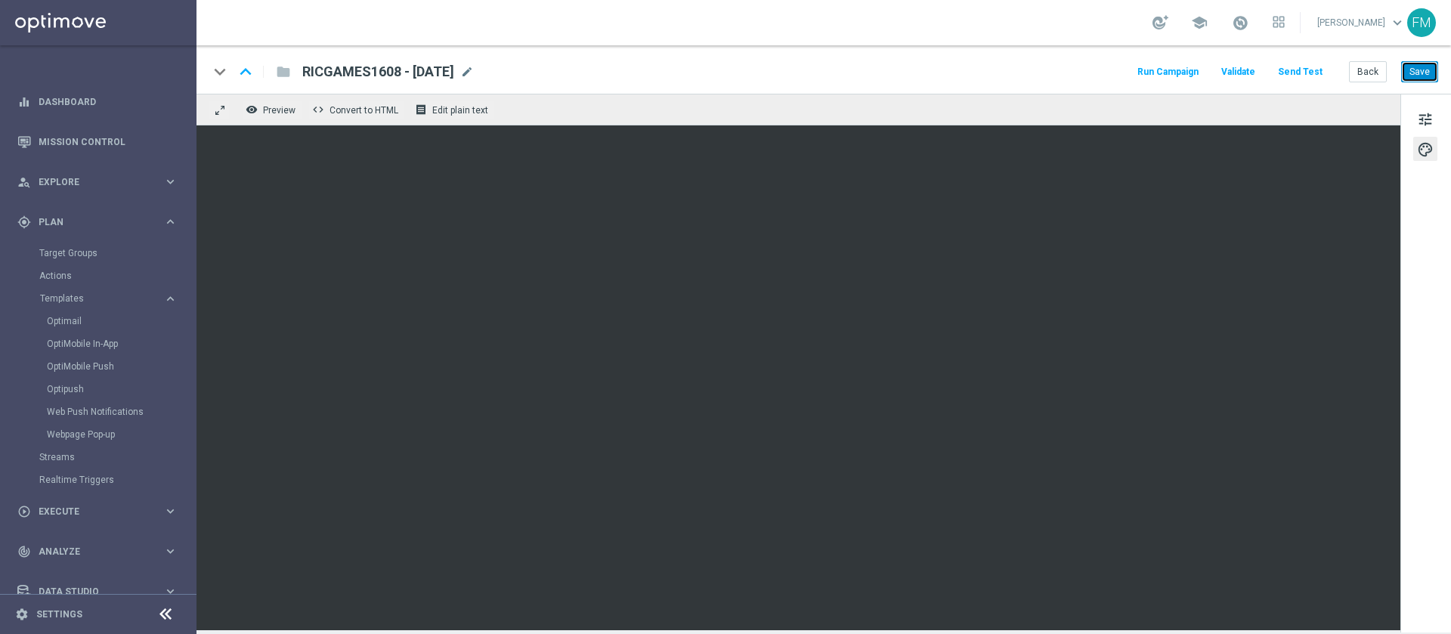
click at [1421, 63] on button "Save" at bounding box center [1419, 71] width 37 height 21
click at [1356, 79] on button "Back" at bounding box center [1368, 71] width 38 height 21
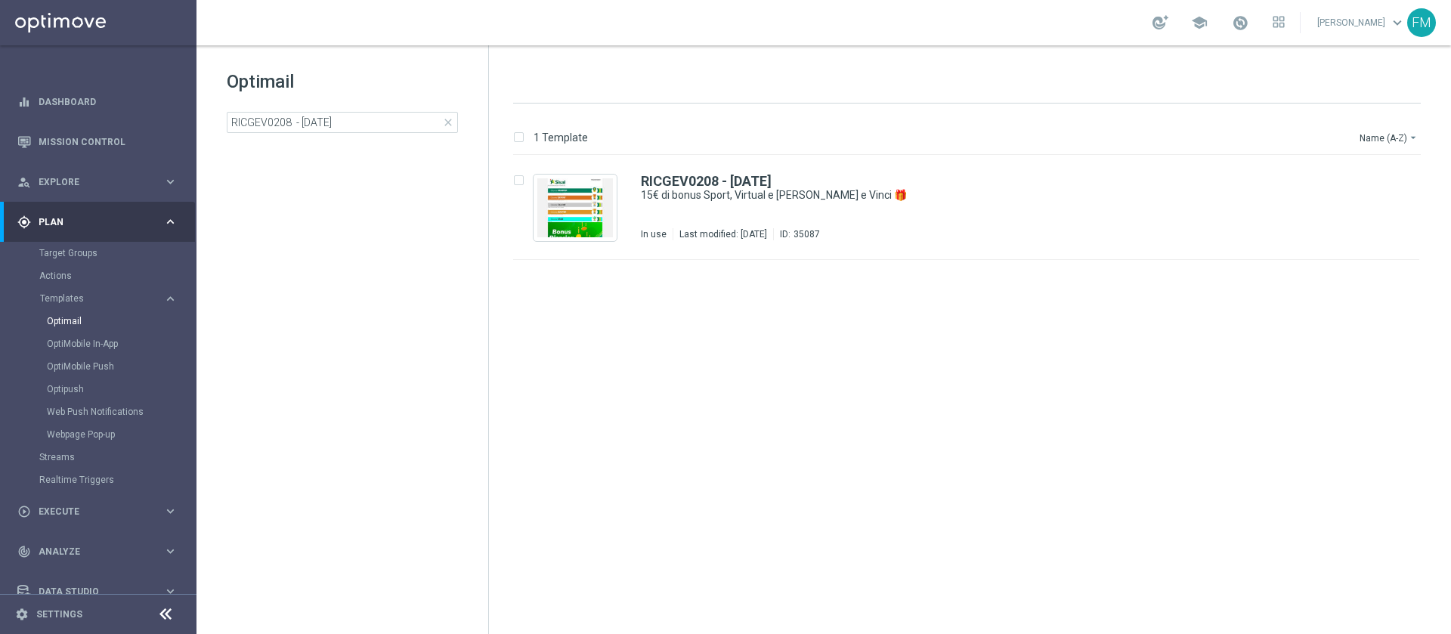
click at [450, 122] on span "close" at bounding box center [448, 122] width 12 height 12
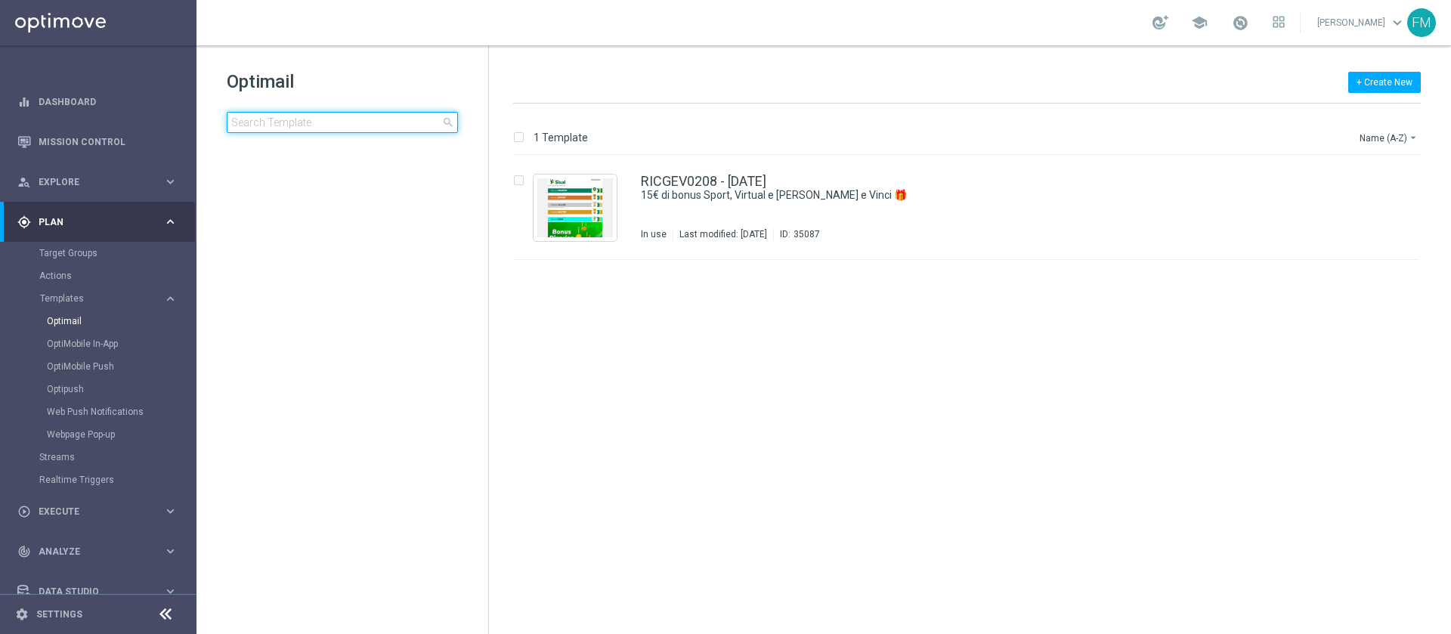
click at [350, 131] on input at bounding box center [342, 122] width 231 height 21
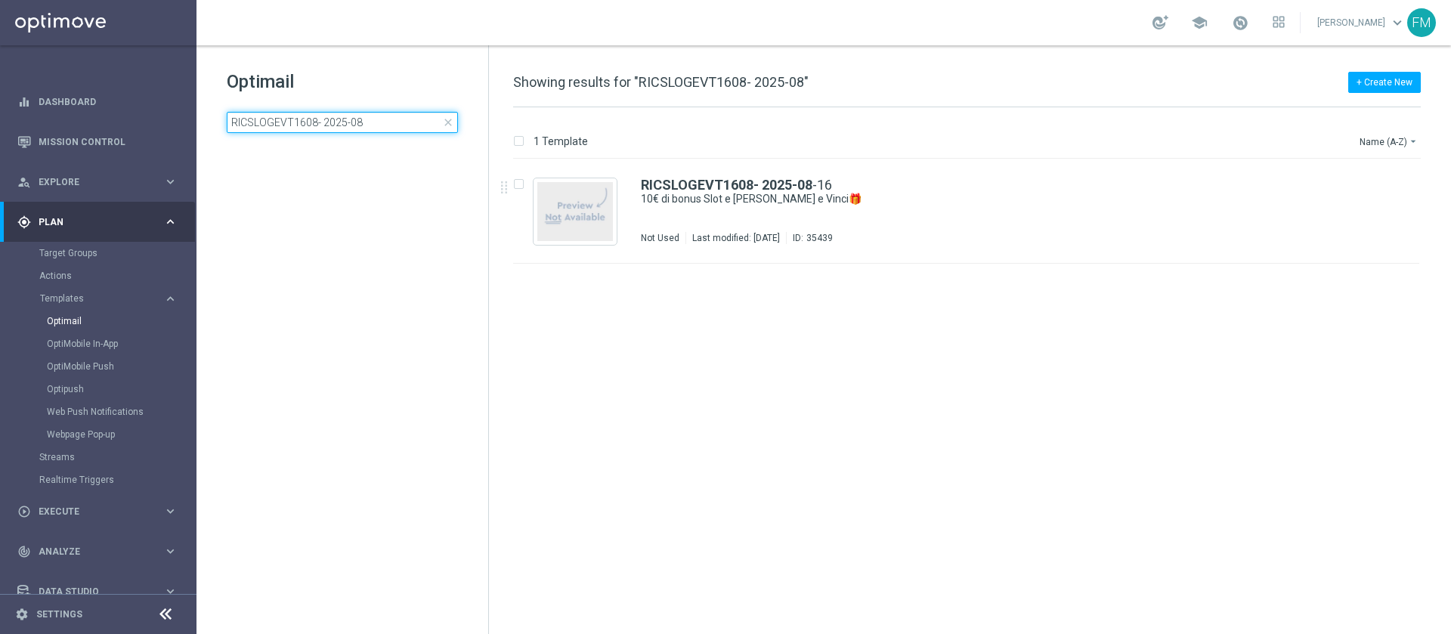
type input "RICSLOGEVT1608- 2025-08"
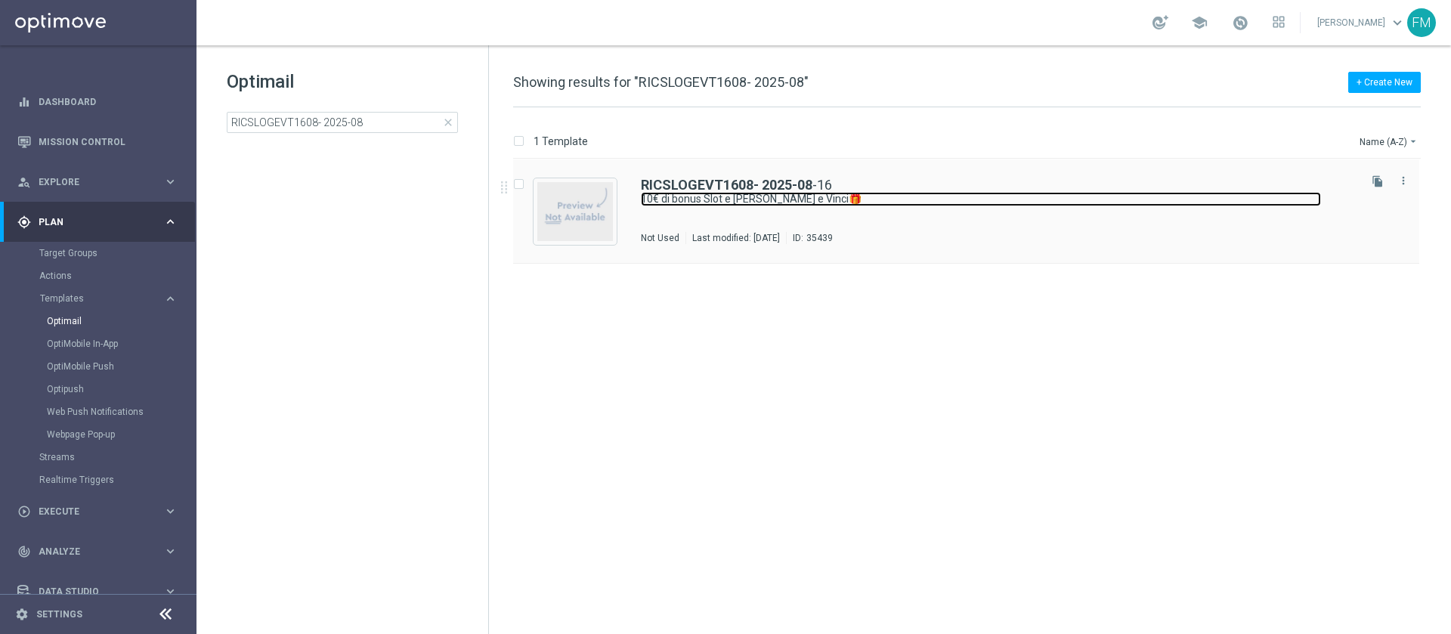
click at [1037, 203] on link "10€ di bonus Slot e Gratta e Vinci🎁" at bounding box center [981, 199] width 680 height 14
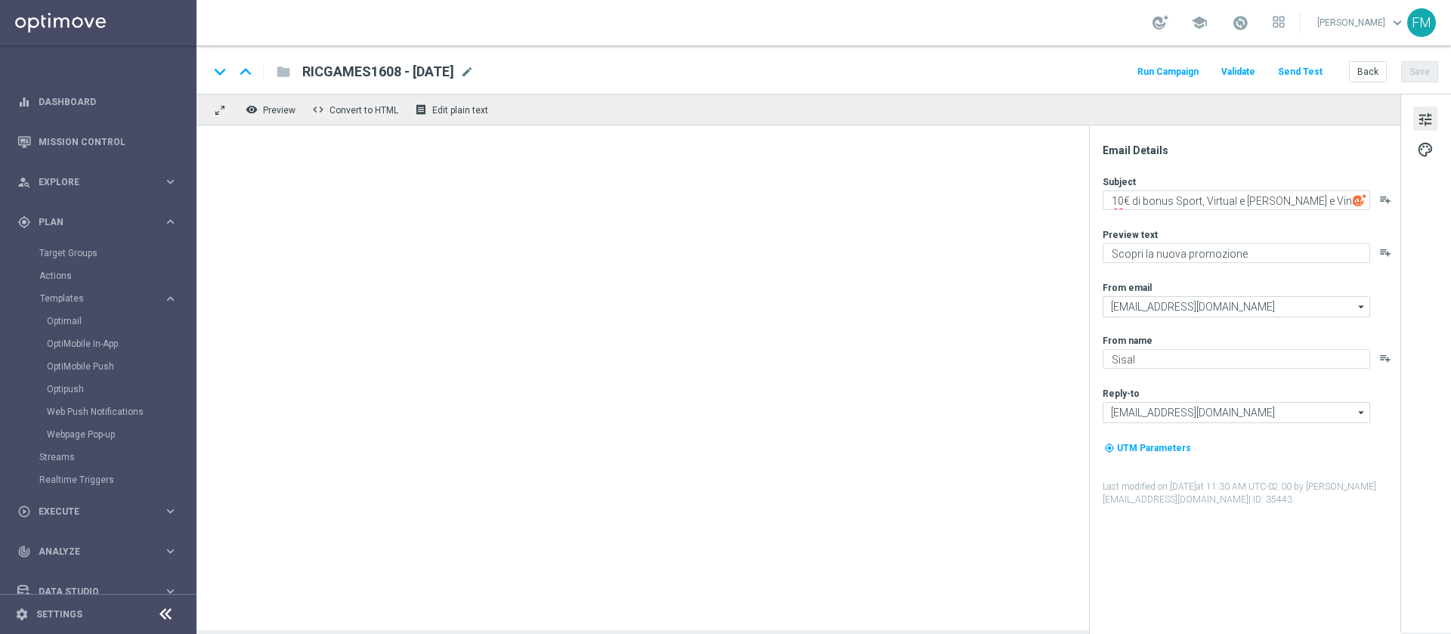
type textarea "10€ di bonus Slot e Gratta e Vinci🎁"
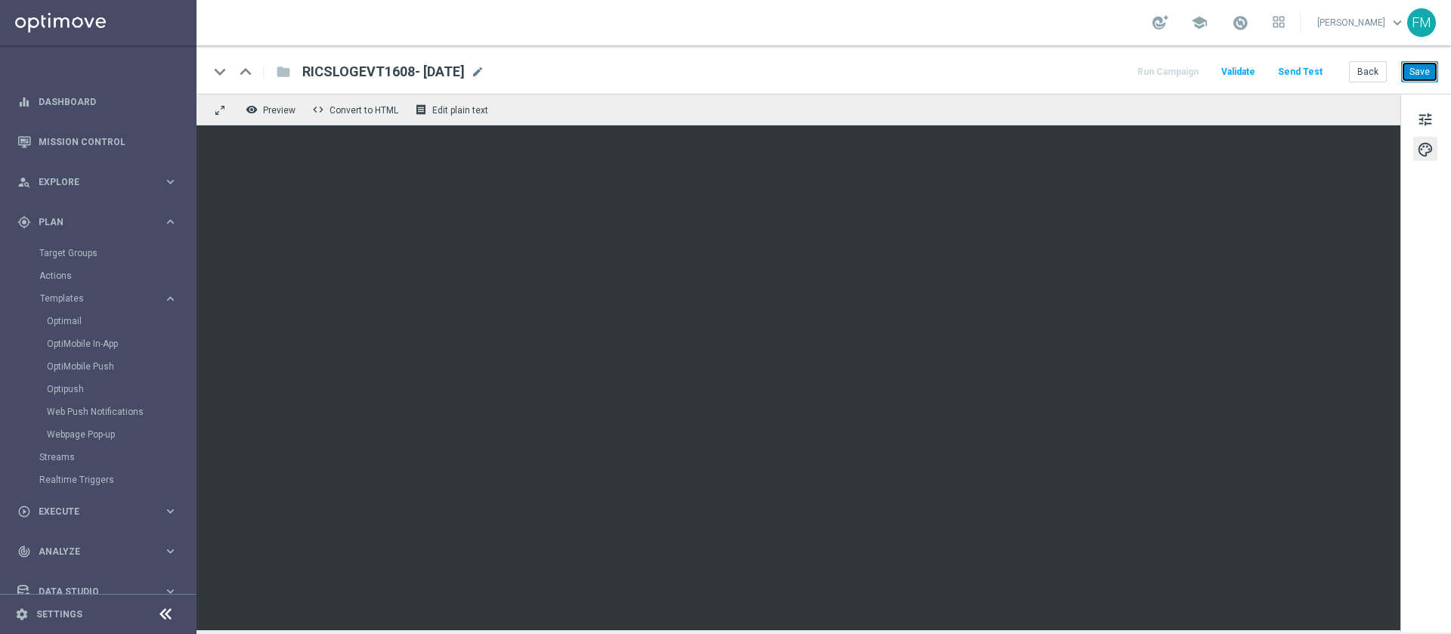
click at [1412, 70] on button "Save" at bounding box center [1419, 71] width 37 height 21
click at [1402, 70] on button "Save" at bounding box center [1419, 71] width 37 height 21
drag, startPoint x: 1415, startPoint y: 87, endPoint x: 1431, endPoint y: 71, distance: 23.0
click at [1431, 71] on div "keyboard_arrow_down keyboard_arrow_up folder RICSLOGEVT1608- 2025-08-16 RICSLOG…" at bounding box center [823, 69] width 1254 height 48
click at [1431, 71] on button "Save" at bounding box center [1419, 71] width 37 height 21
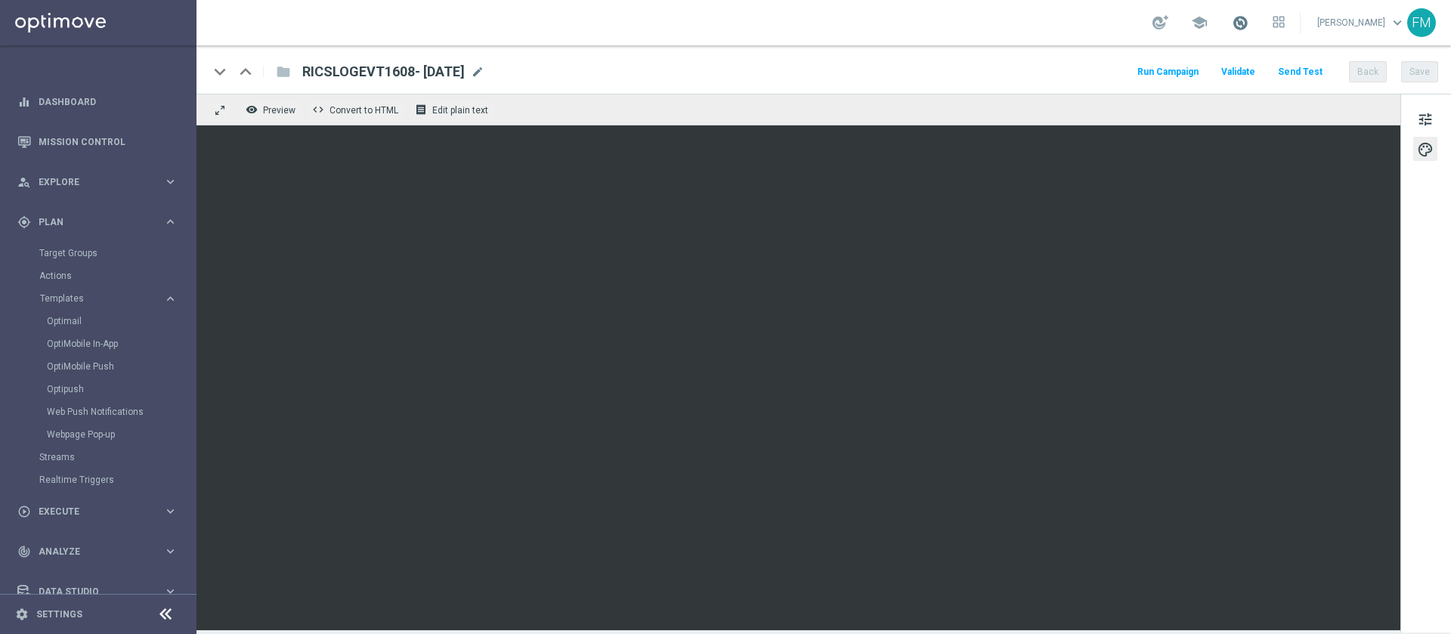
click at [1232, 17] on span at bounding box center [1240, 22] width 17 height 17
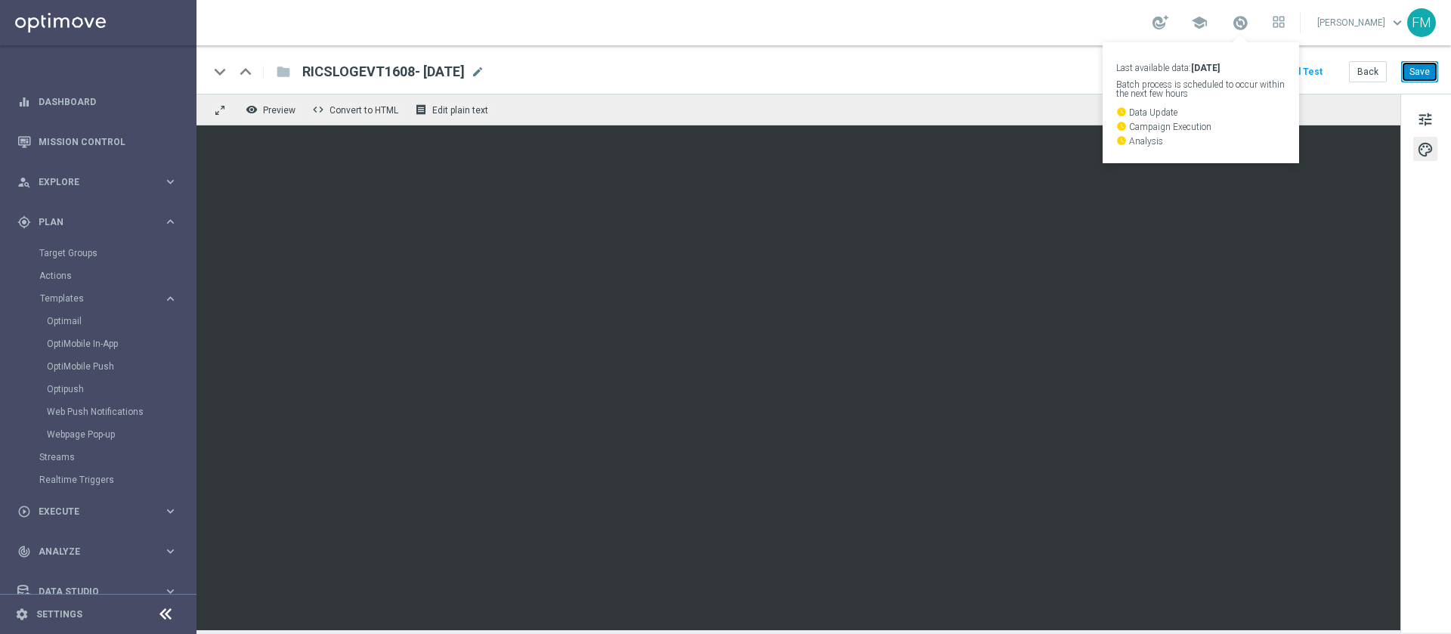
click at [1437, 68] on button "Save" at bounding box center [1419, 71] width 37 height 21
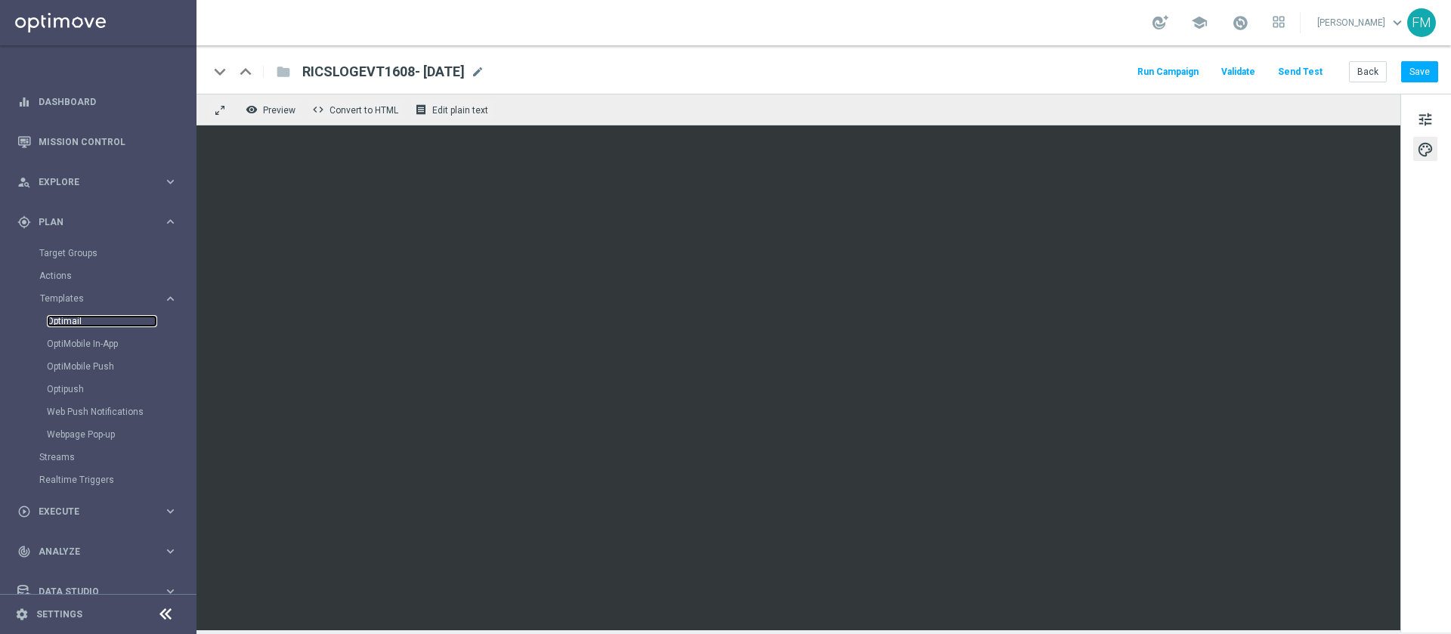
click at [57, 321] on link "Optimail" at bounding box center [102, 321] width 110 height 12
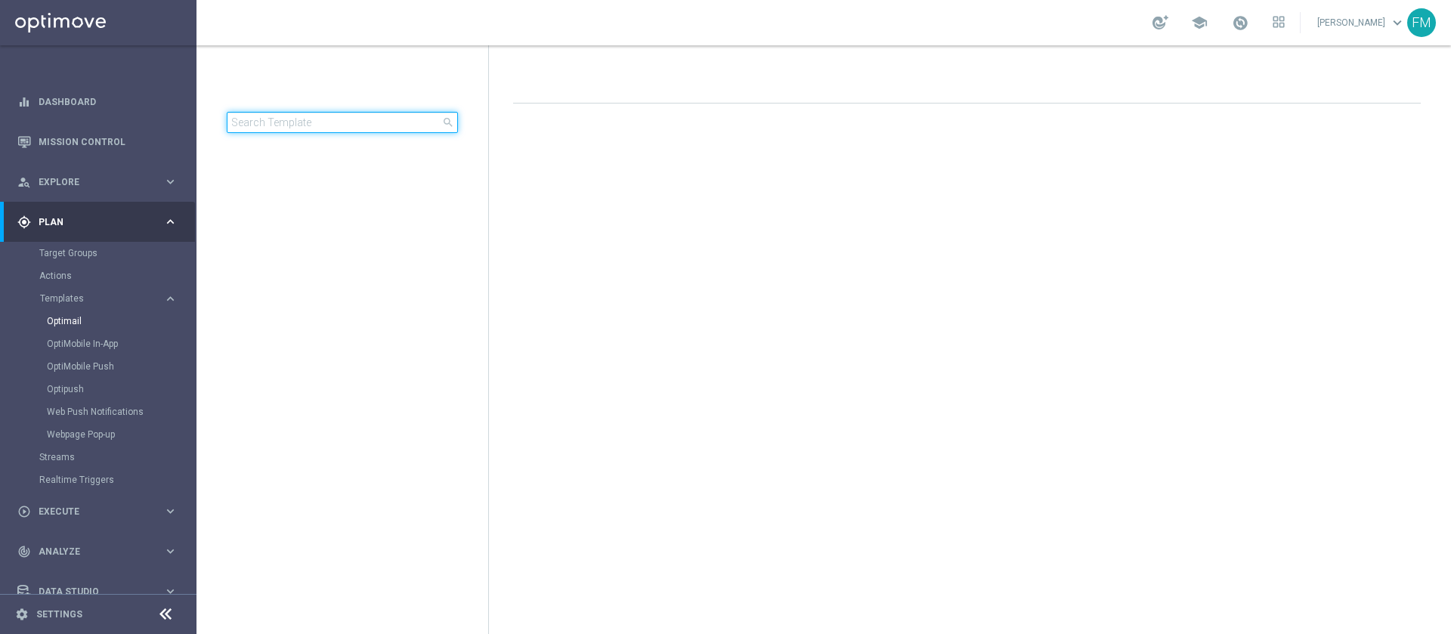
click at [332, 125] on input at bounding box center [342, 122] width 231 height 21
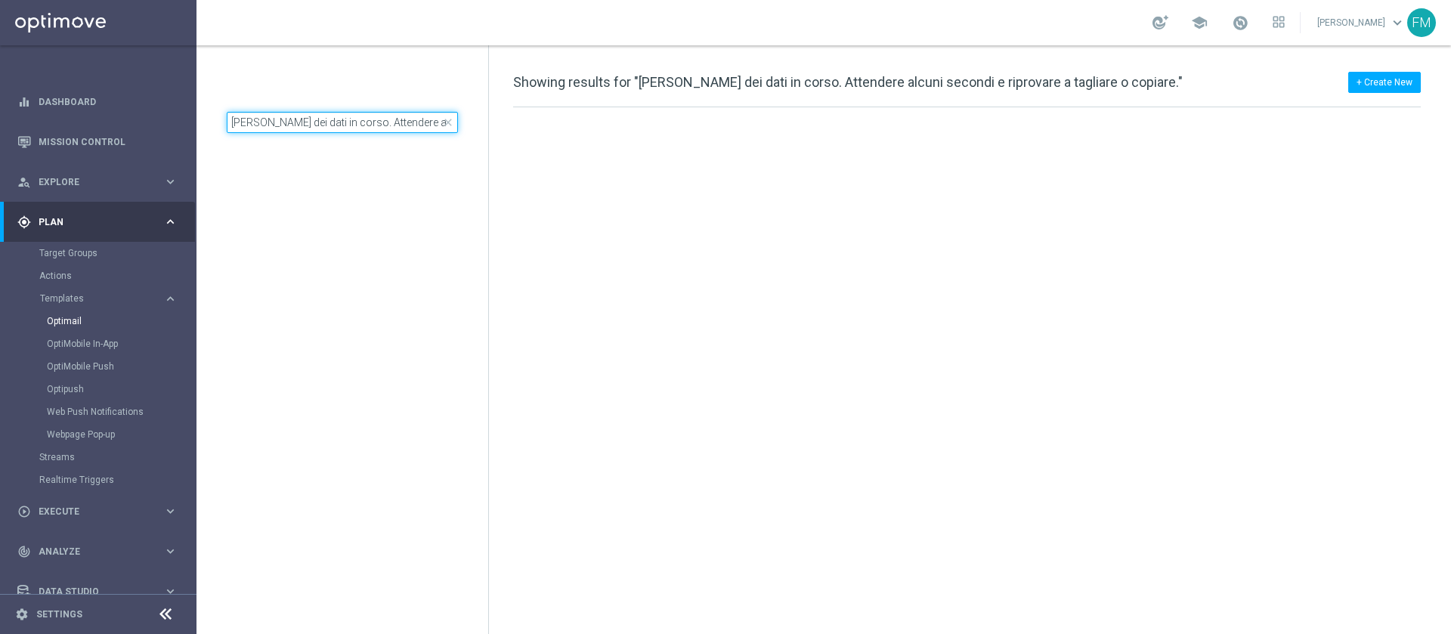
scroll to position [0, 169]
type input "Recupero dei dati in corso. Attendere alcuni secondi e riprovare a tagliare o c…"
click at [450, 122] on span "close" at bounding box center [448, 122] width 12 height 12
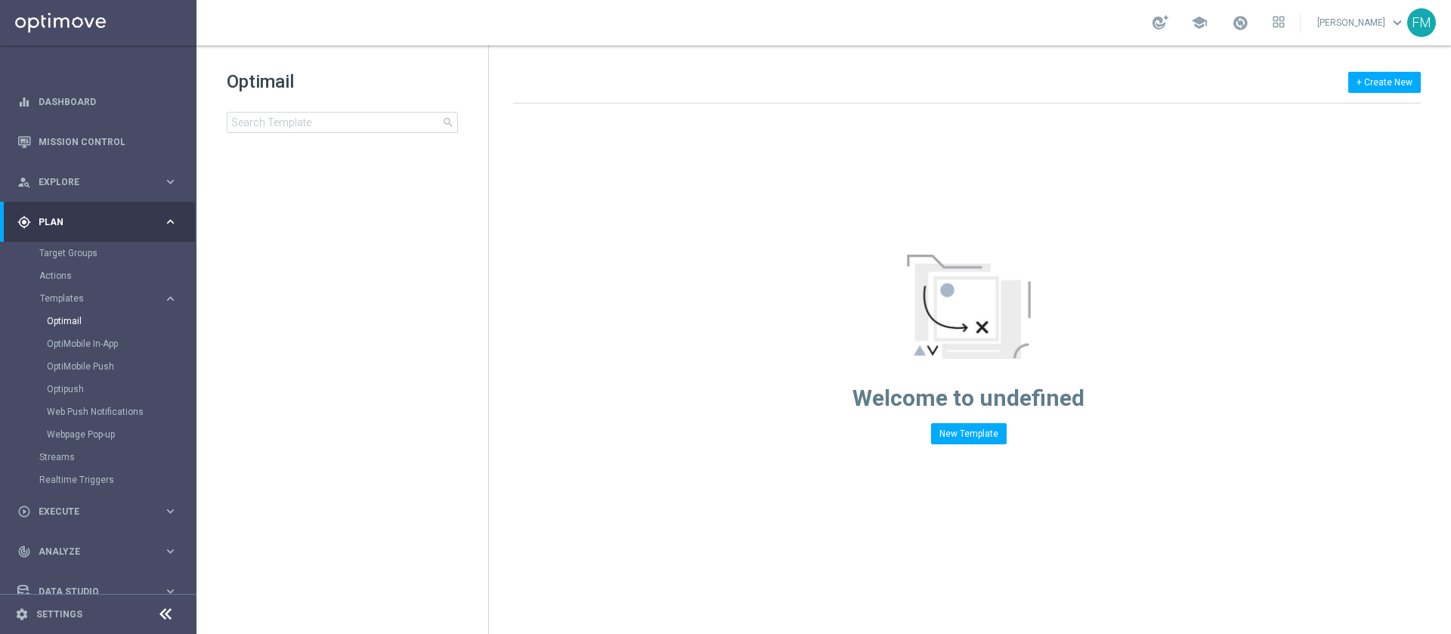
click at [350, 107] on div "Optimail search" at bounding box center [357, 101] width 261 height 63
click at [292, 131] on input at bounding box center [342, 122] width 231 height 21
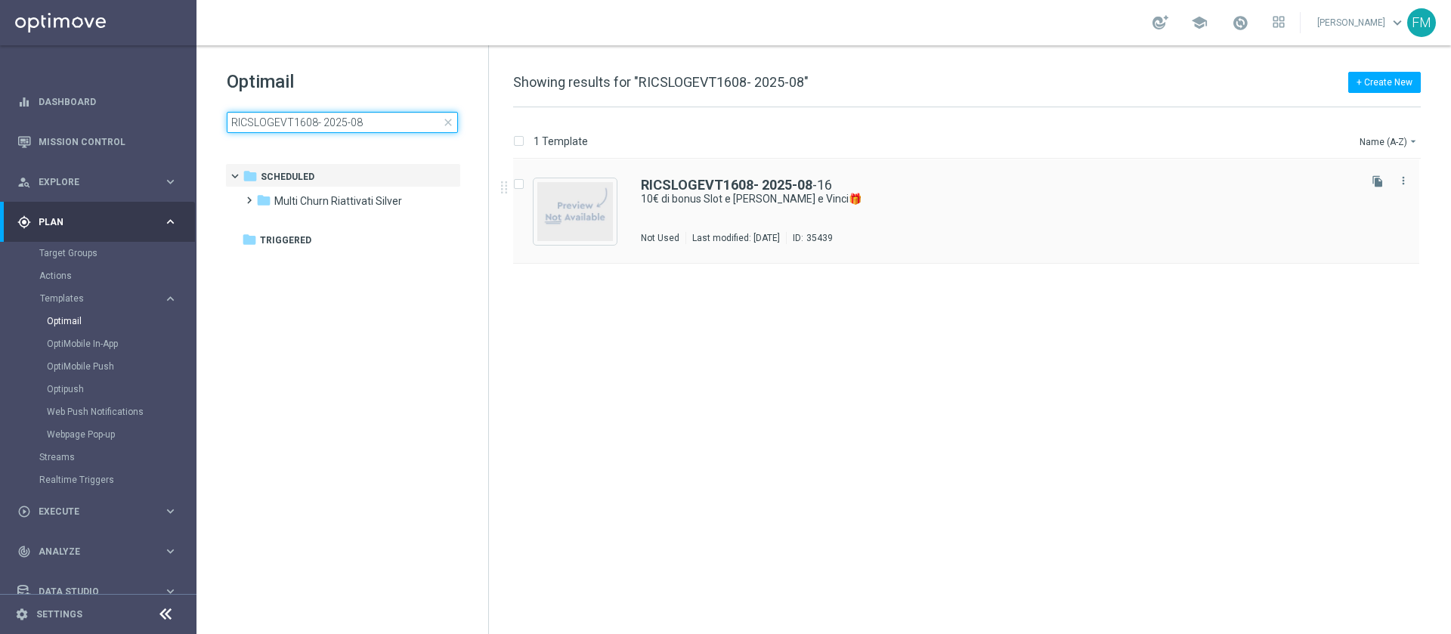
type input "RICSLOGEVT1608- 2025-08"
click at [1149, 227] on div "RICSLOGEVT1608- 2025-08 -16 10€ di bonus Slot e Gratta e Vinci🎁 Not Used Last m…" at bounding box center [998, 211] width 715 height 66
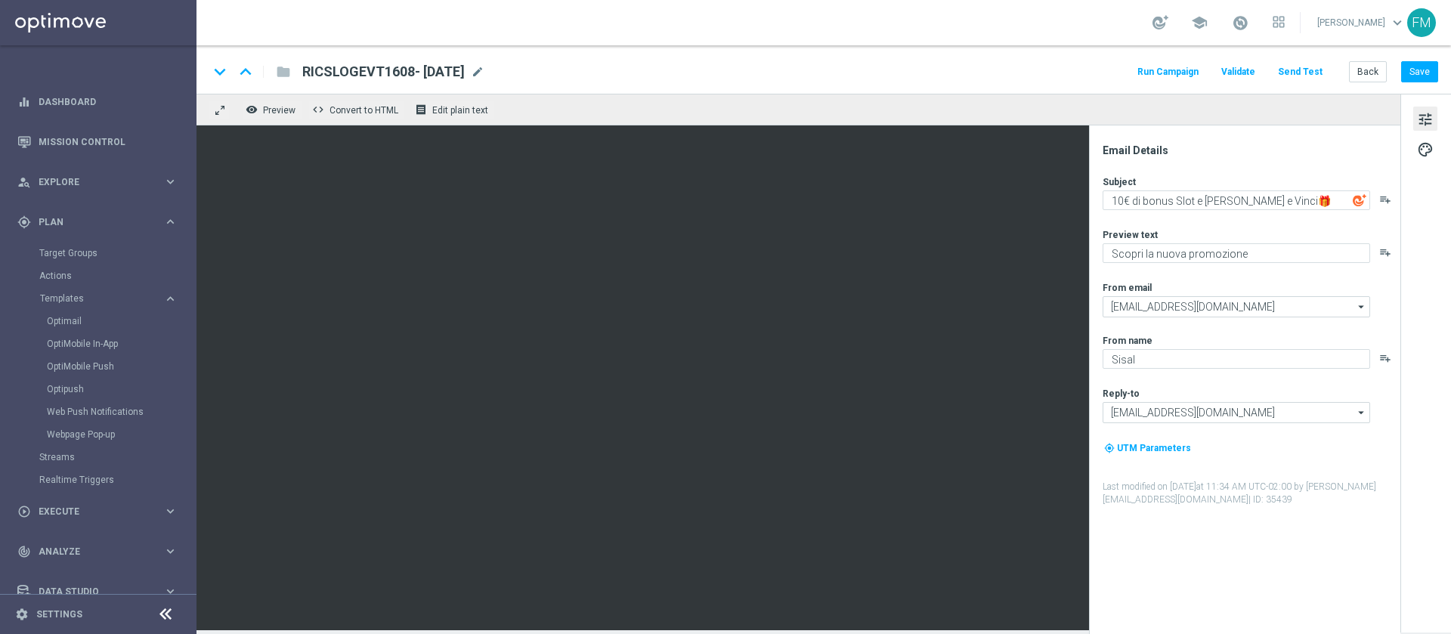
click at [963, 60] on div "keyboard_arrow_down keyboard_arrow_up folder RICSLOGEVT1608- 2025-08-16 RICSLOG…" at bounding box center [823, 69] width 1254 height 48
click at [1421, 76] on button "Save" at bounding box center [1419, 71] width 37 height 21
click at [1428, 78] on button "Save" at bounding box center [1419, 71] width 37 height 21
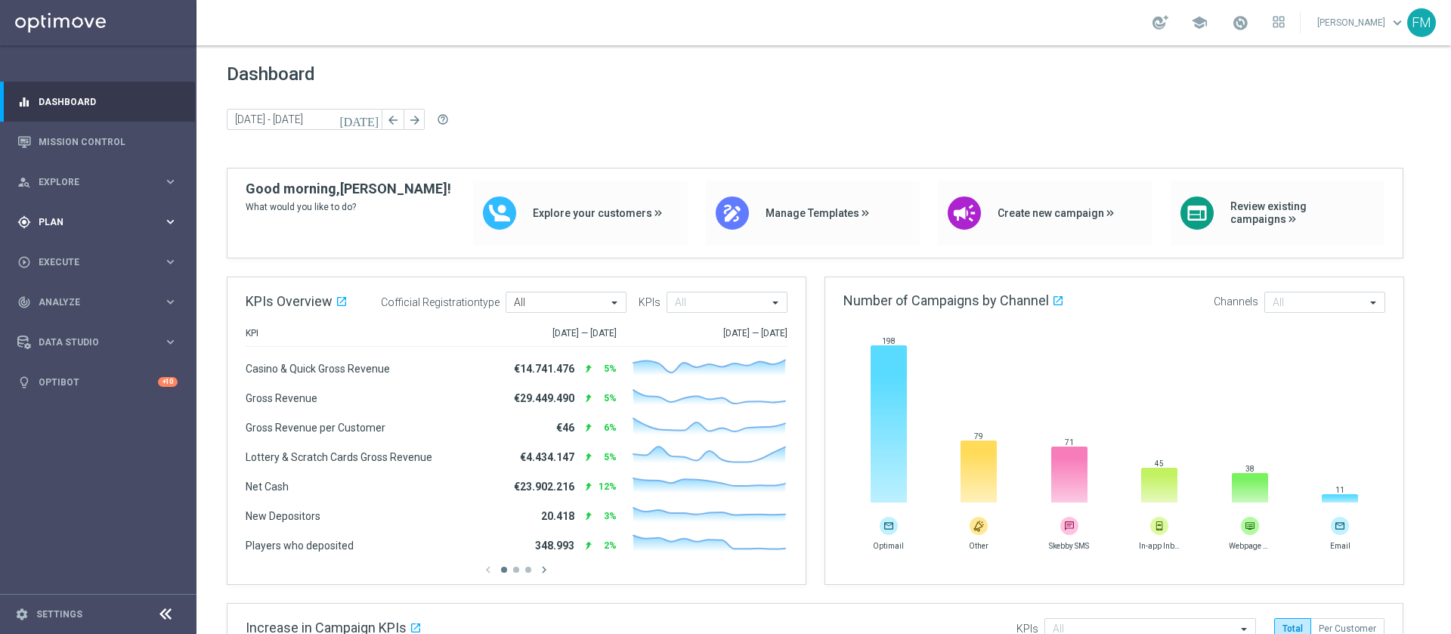
click at [104, 229] on div "gps_fixed Plan keyboard_arrow_right" at bounding box center [97, 222] width 195 height 40
click at [73, 292] on button "Templates keyboard_arrow_right" at bounding box center [108, 298] width 139 height 12
click at [66, 318] on link "Optimail" at bounding box center [102, 321] width 110 height 12
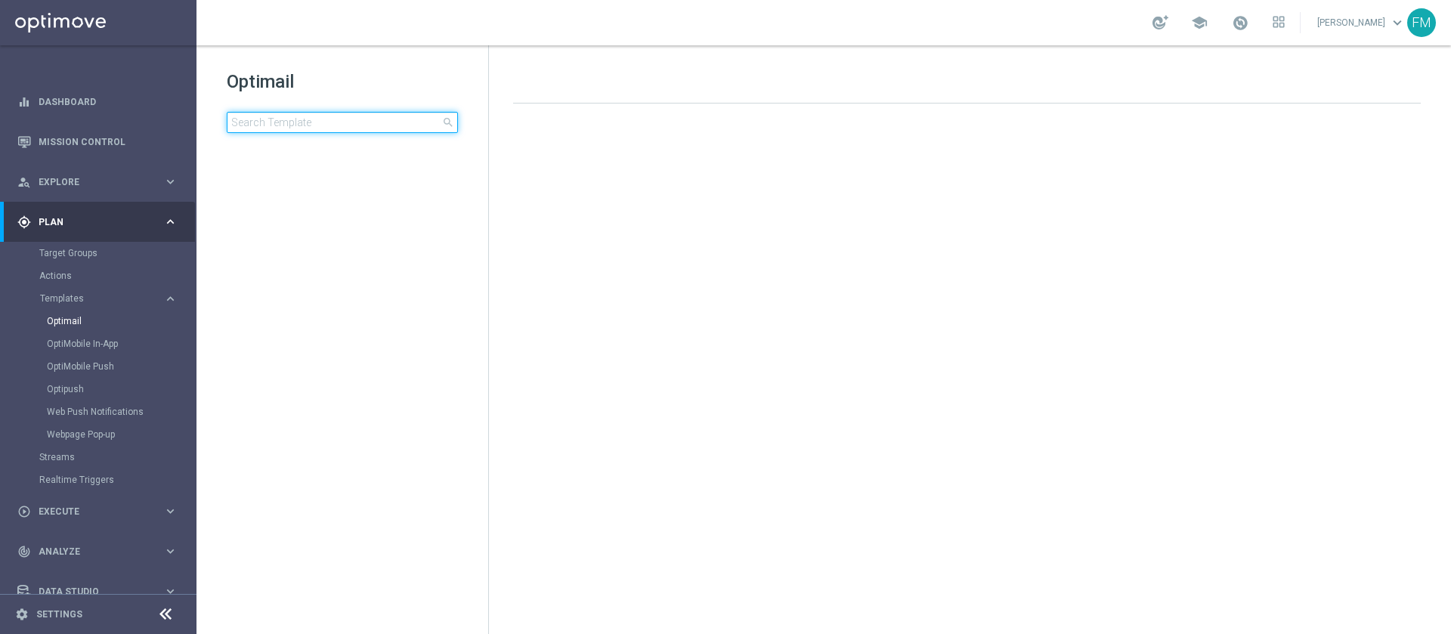
click at [351, 123] on input at bounding box center [342, 122] width 231 height 21
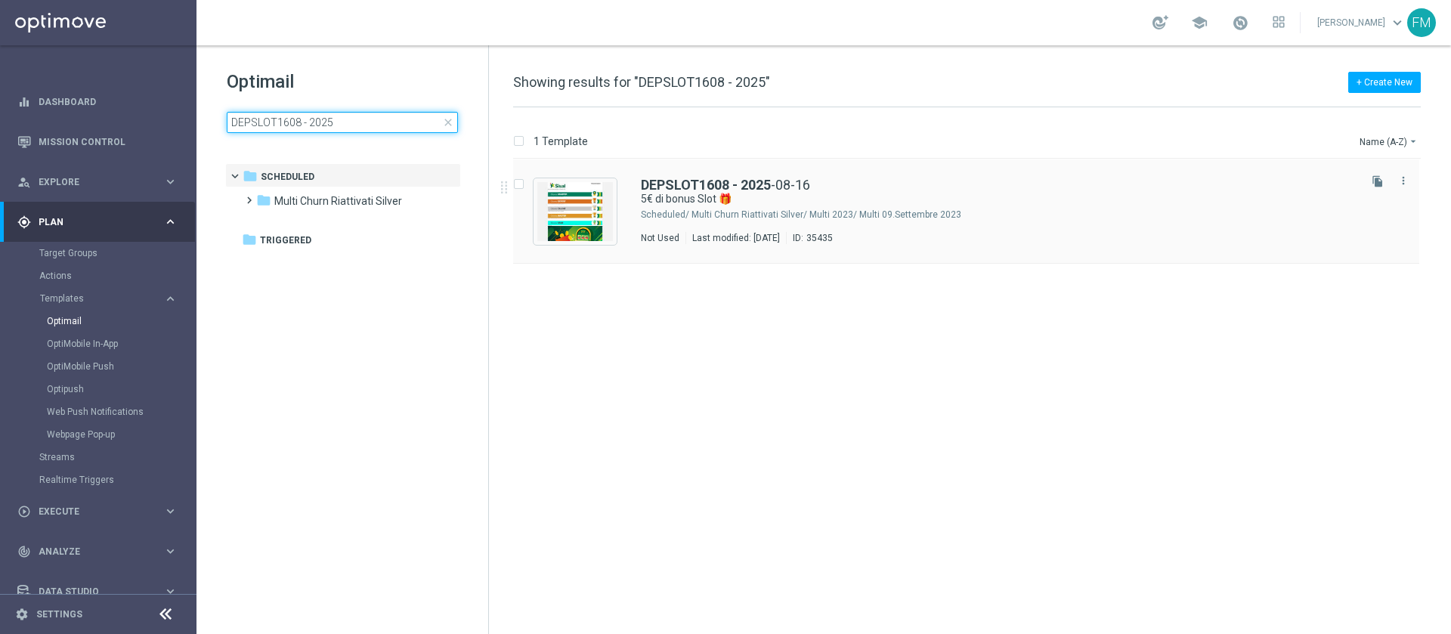
type input "DEPSLOT1608 - 2025"
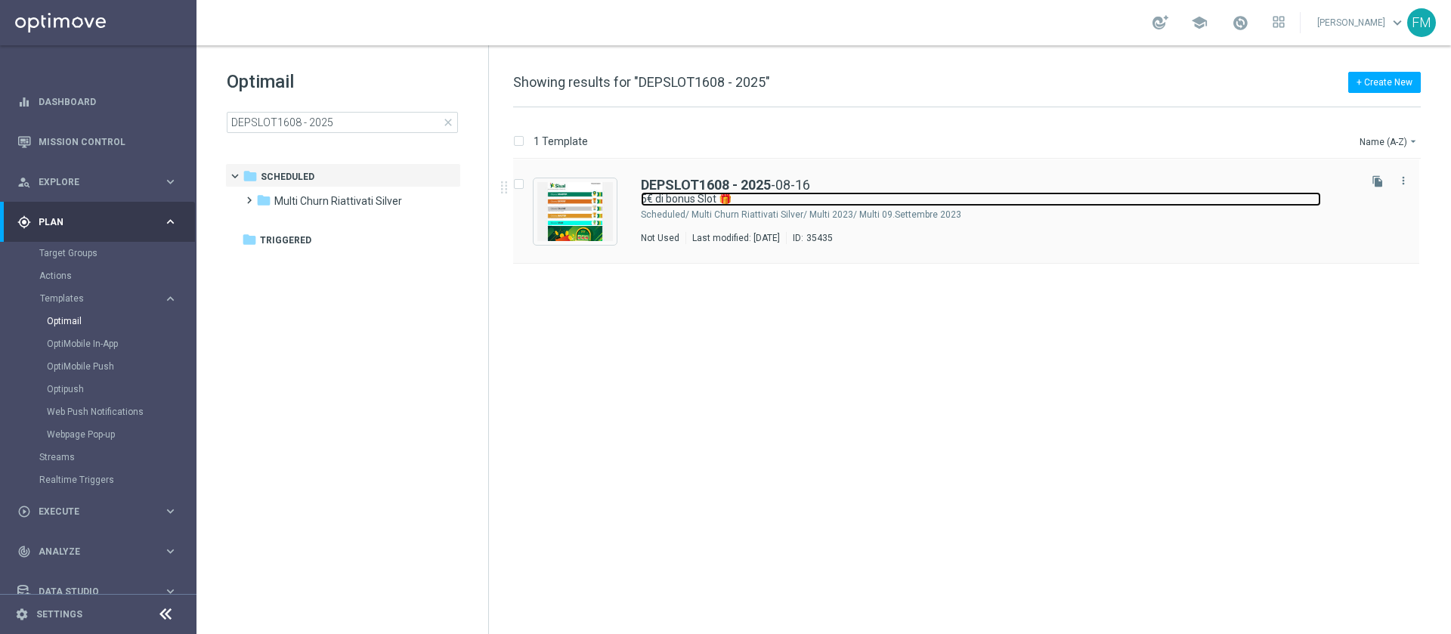
click at [1013, 199] on link "5€ di bonus Slot 🎁" at bounding box center [981, 199] width 680 height 14
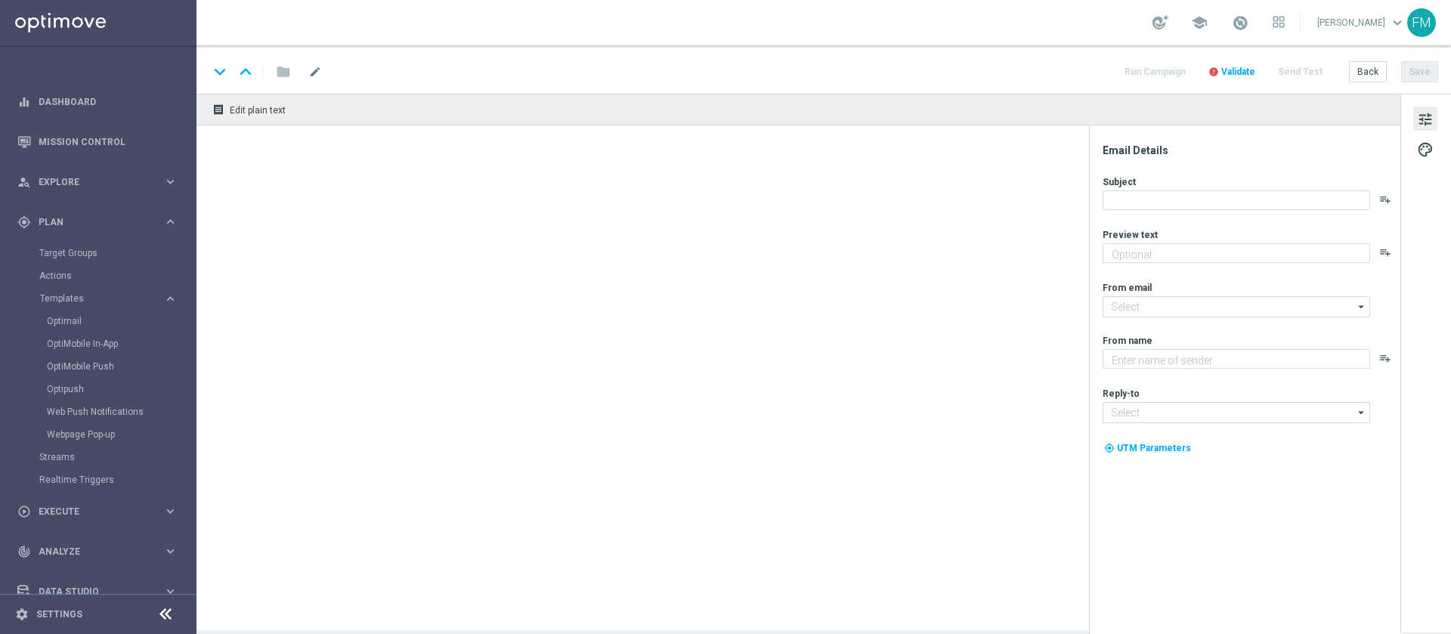
type textarea "Scopri la nuova promozione"
type input "[EMAIL_ADDRESS][DOMAIN_NAME]"
type textarea "Sisal"
type input "[EMAIL_ADDRESS][DOMAIN_NAME]"
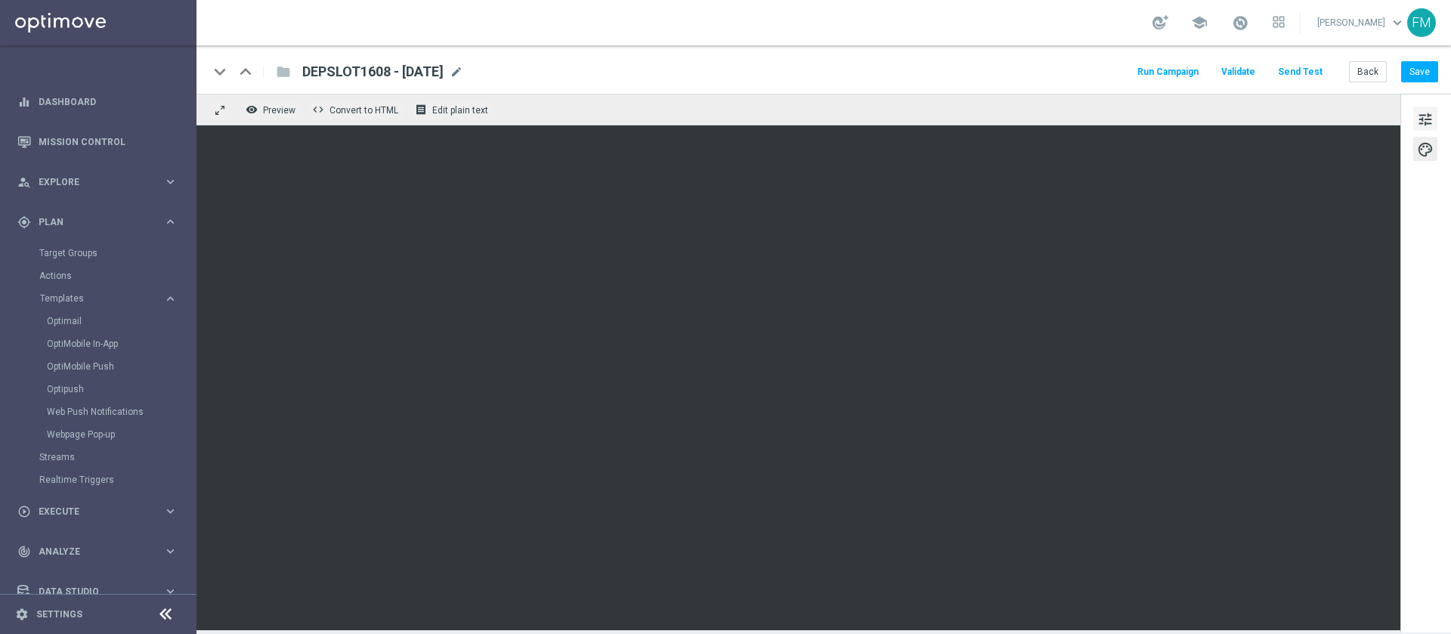
click at [1419, 122] on span "tune" at bounding box center [1425, 120] width 17 height 20
click at [1409, 70] on button "Save" at bounding box center [1419, 71] width 37 height 21
click at [1432, 75] on button "Save" at bounding box center [1419, 71] width 37 height 21
click at [1418, 77] on button "Save" at bounding box center [1419, 71] width 37 height 21
click at [1371, 67] on button "Back" at bounding box center [1368, 71] width 38 height 21
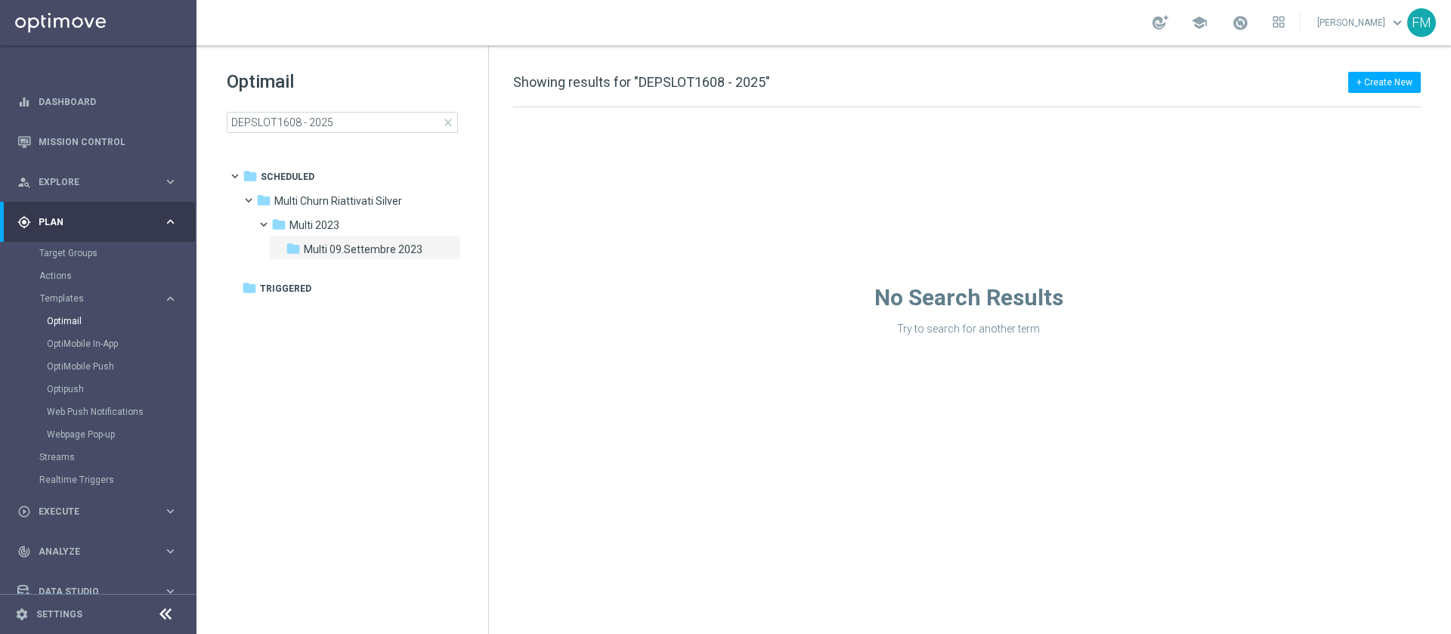
click at [444, 122] on span "close" at bounding box center [448, 122] width 12 height 12
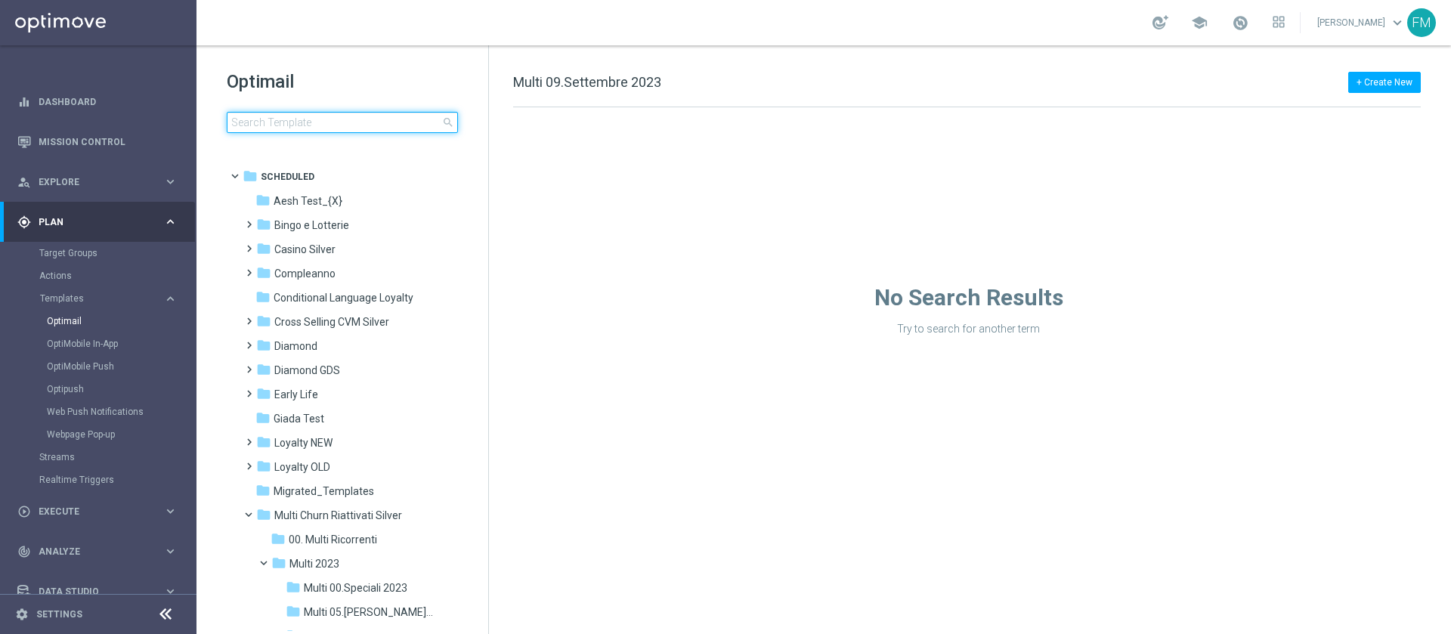
click at [414, 119] on input at bounding box center [342, 122] width 231 height 21
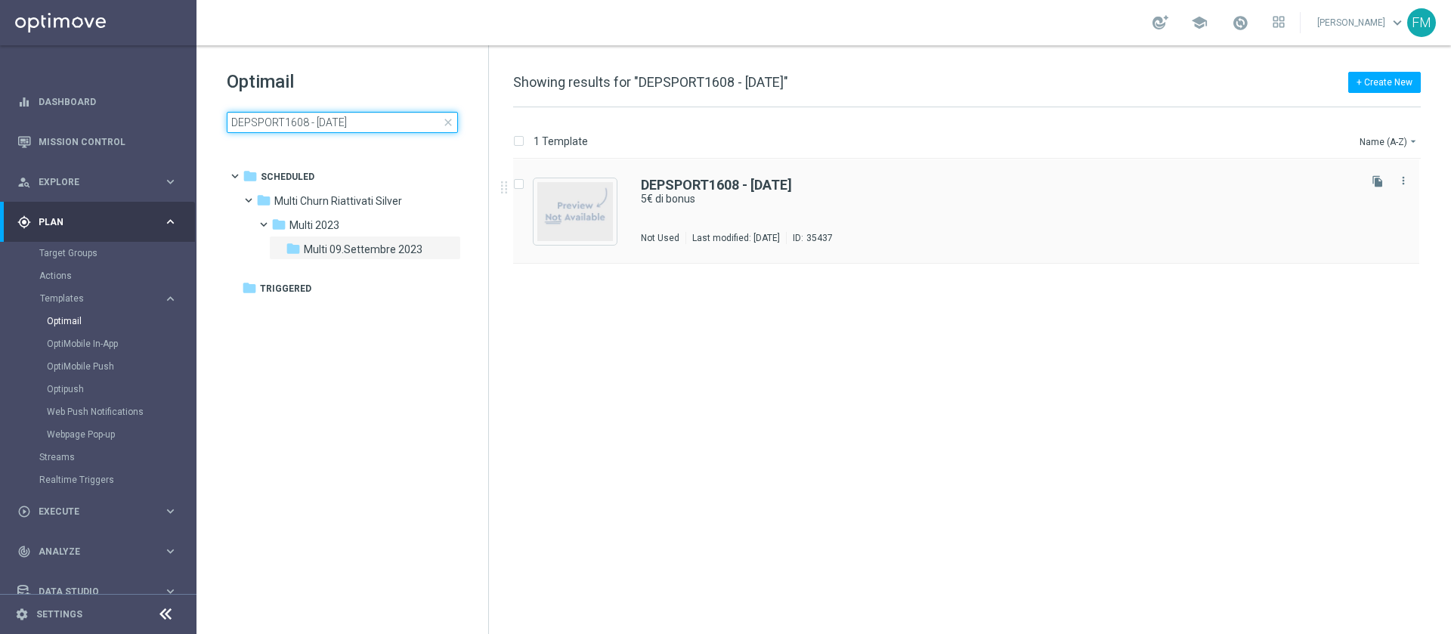
type input "DEPSPORT1608 - [DATE]"
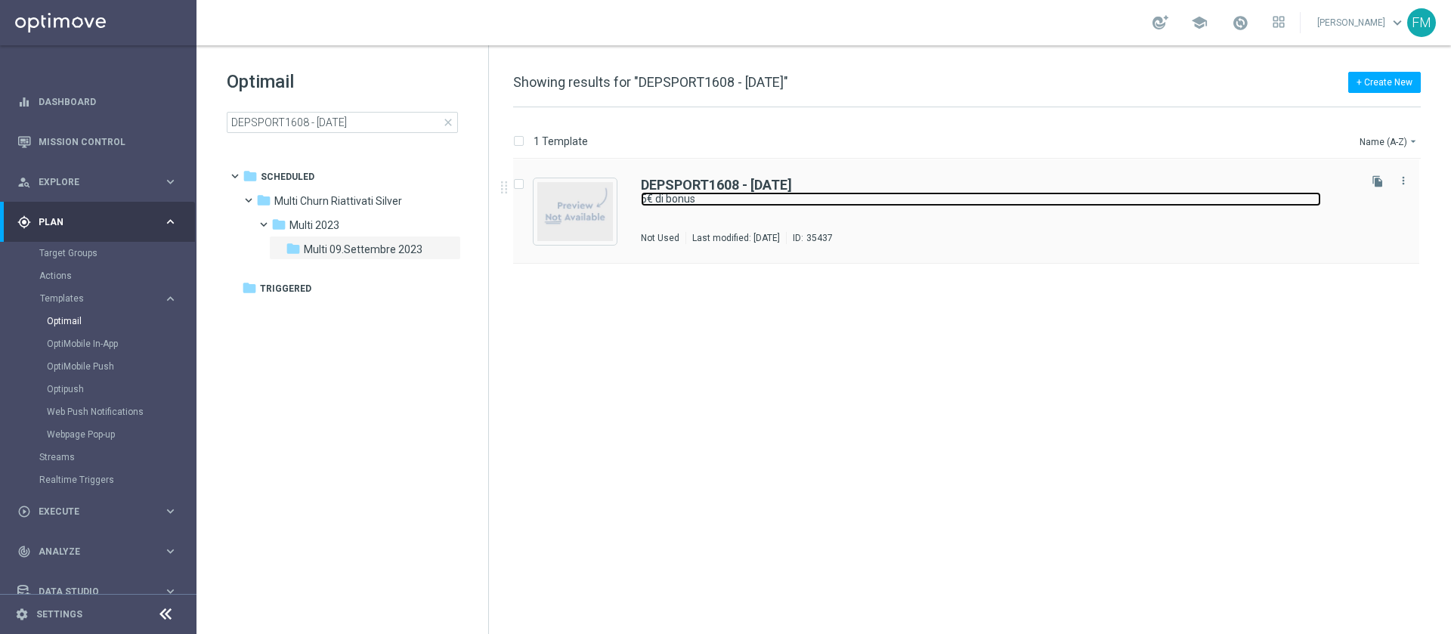
click at [983, 192] on link "5€ di bonus" at bounding box center [981, 199] width 680 height 14
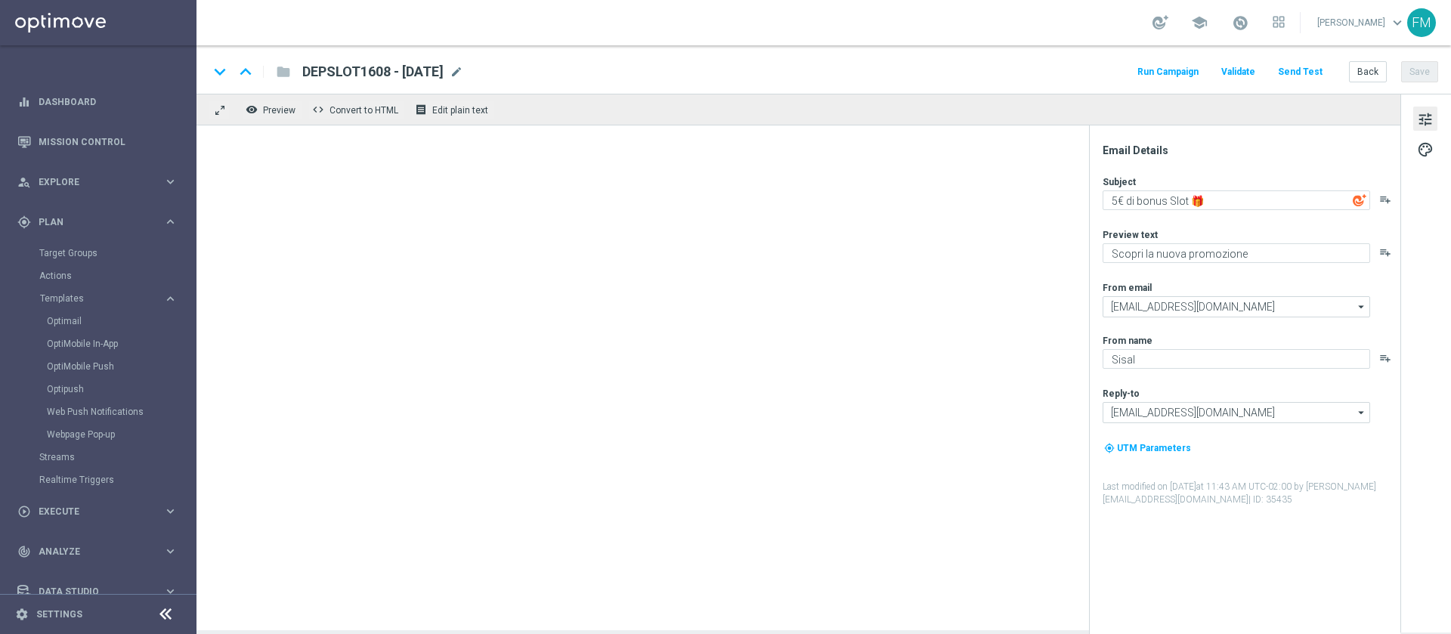
type textarea "5€ di bonus"
type textarea "su Scommesse Sportive, Virtual e [PERSON_NAME] e Vinci"
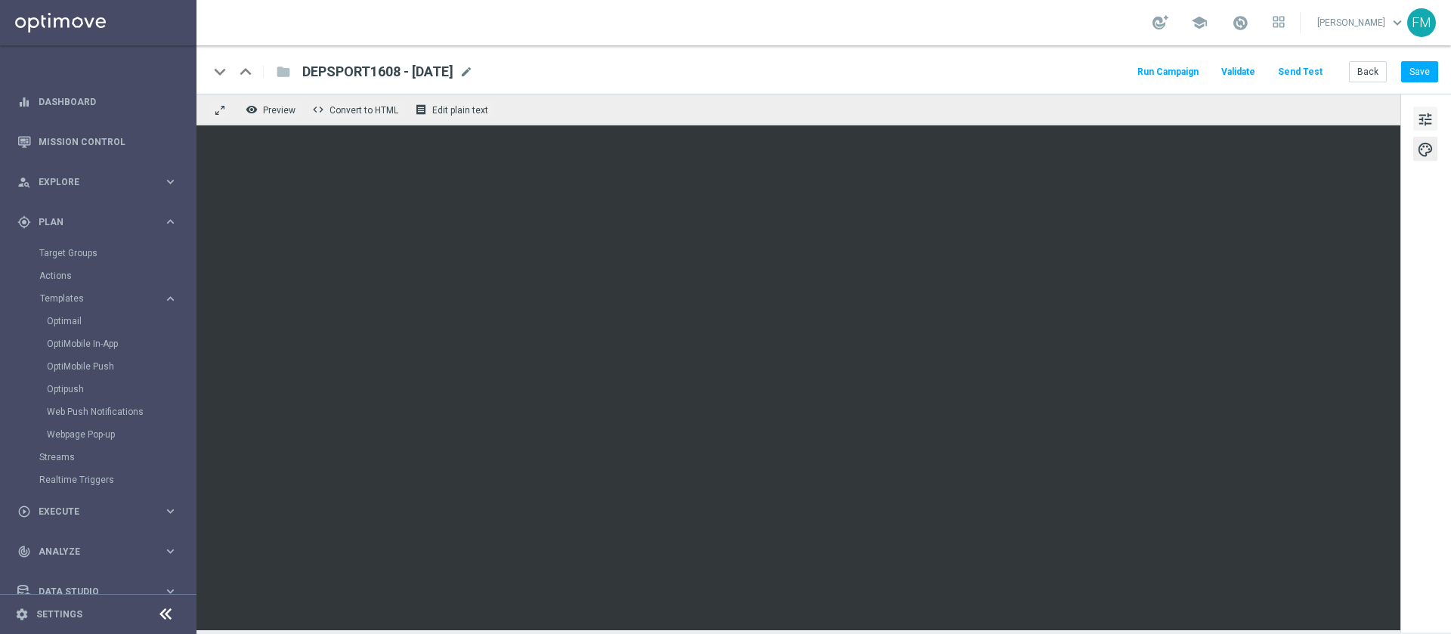
click at [1424, 110] on span "tune" at bounding box center [1425, 120] width 17 height 20
click at [1420, 122] on span "tune" at bounding box center [1425, 120] width 17 height 20
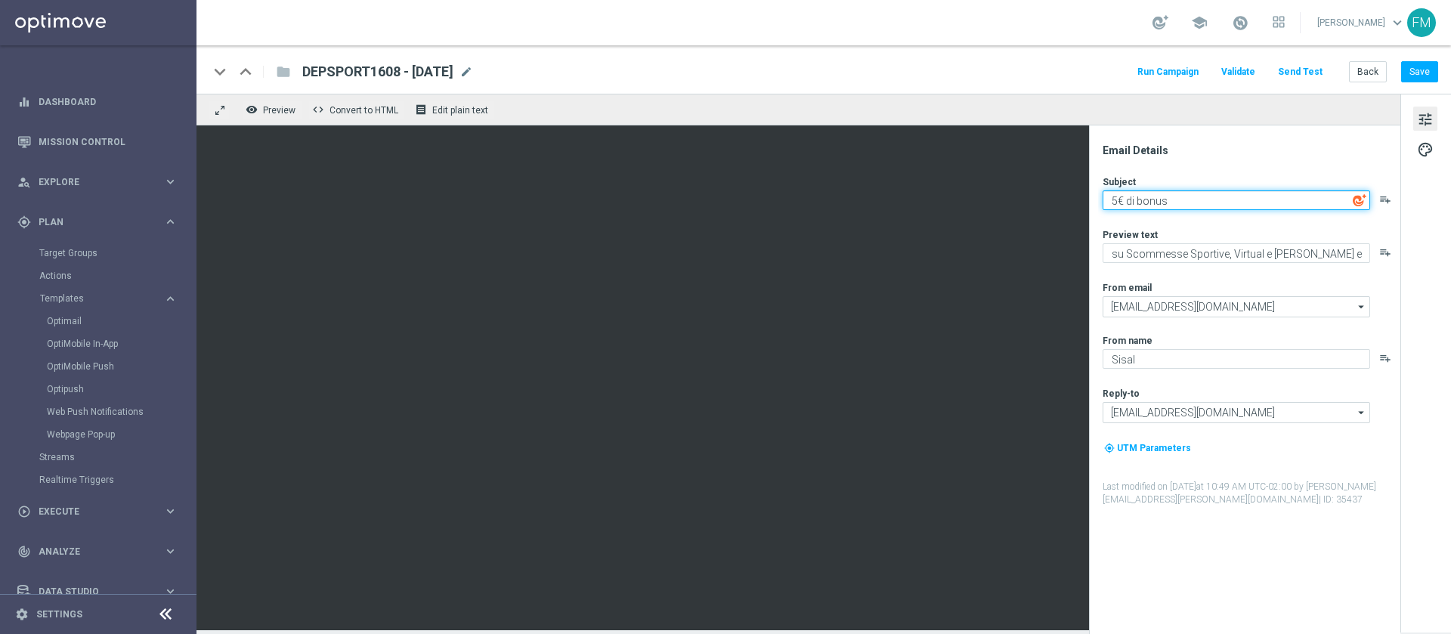
click at [1179, 203] on textarea "5€ di bonus" at bounding box center [1235, 200] width 267 height 20
type textarea "5€ di bonus"
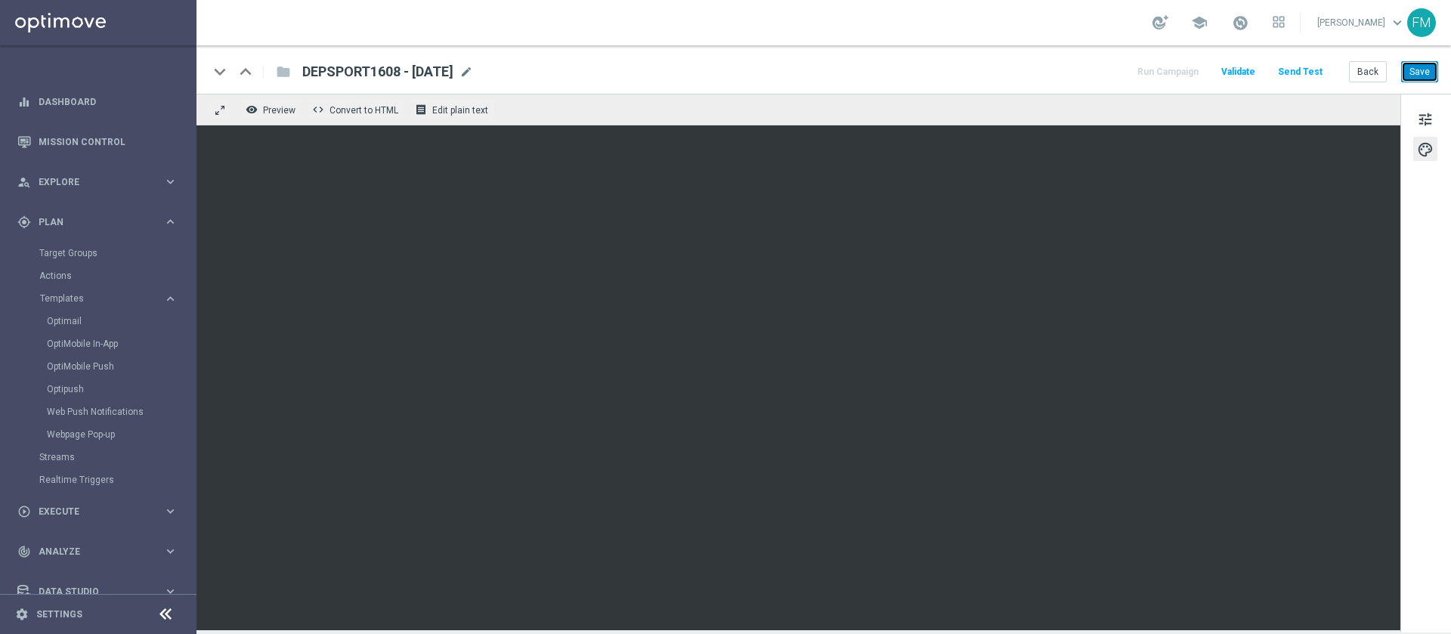
click at [1430, 68] on button "Save" at bounding box center [1419, 71] width 37 height 21
click at [1427, 65] on button "Save" at bounding box center [1419, 71] width 37 height 21
click at [1427, 117] on span "tune" at bounding box center [1425, 120] width 17 height 20
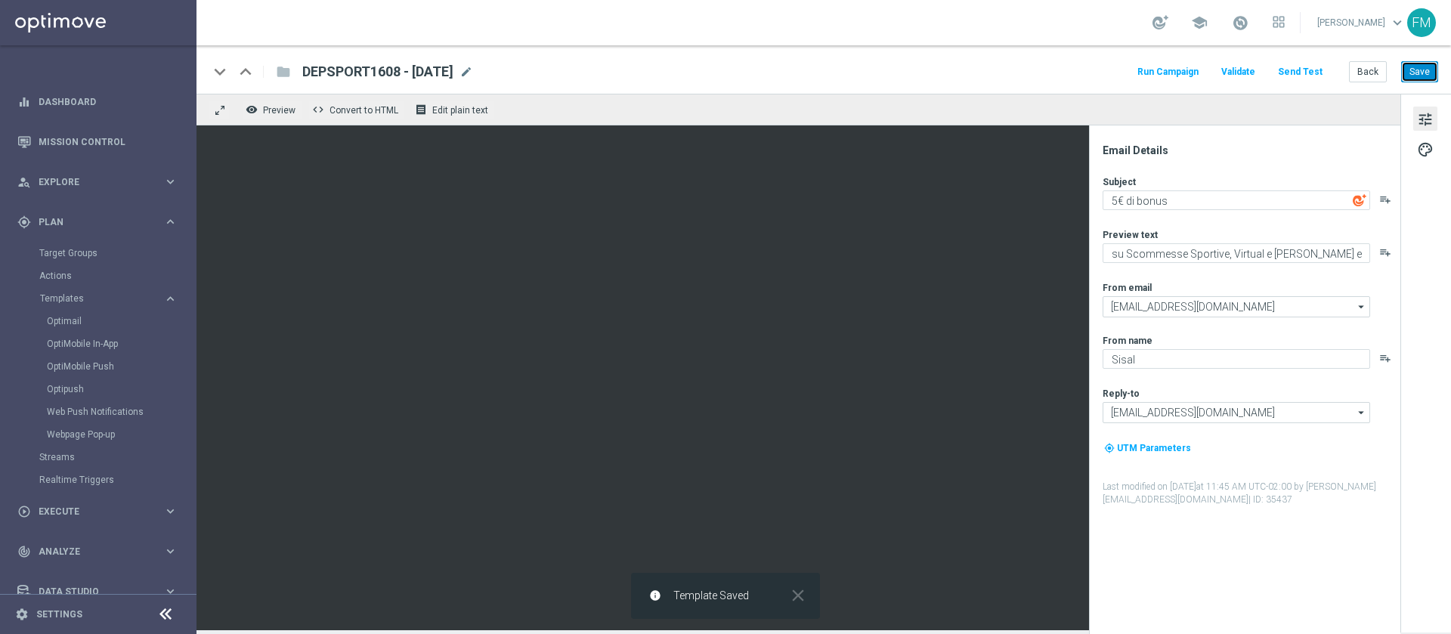
click at [1426, 69] on button "Save" at bounding box center [1419, 71] width 37 height 21
click at [1432, 74] on button "Save" at bounding box center [1419, 71] width 37 height 21
click at [1430, 71] on button "Save" at bounding box center [1419, 71] width 37 height 21
click at [1361, 74] on button "Back" at bounding box center [1368, 71] width 38 height 21
